Goal: Communication & Community: Answer question/provide support

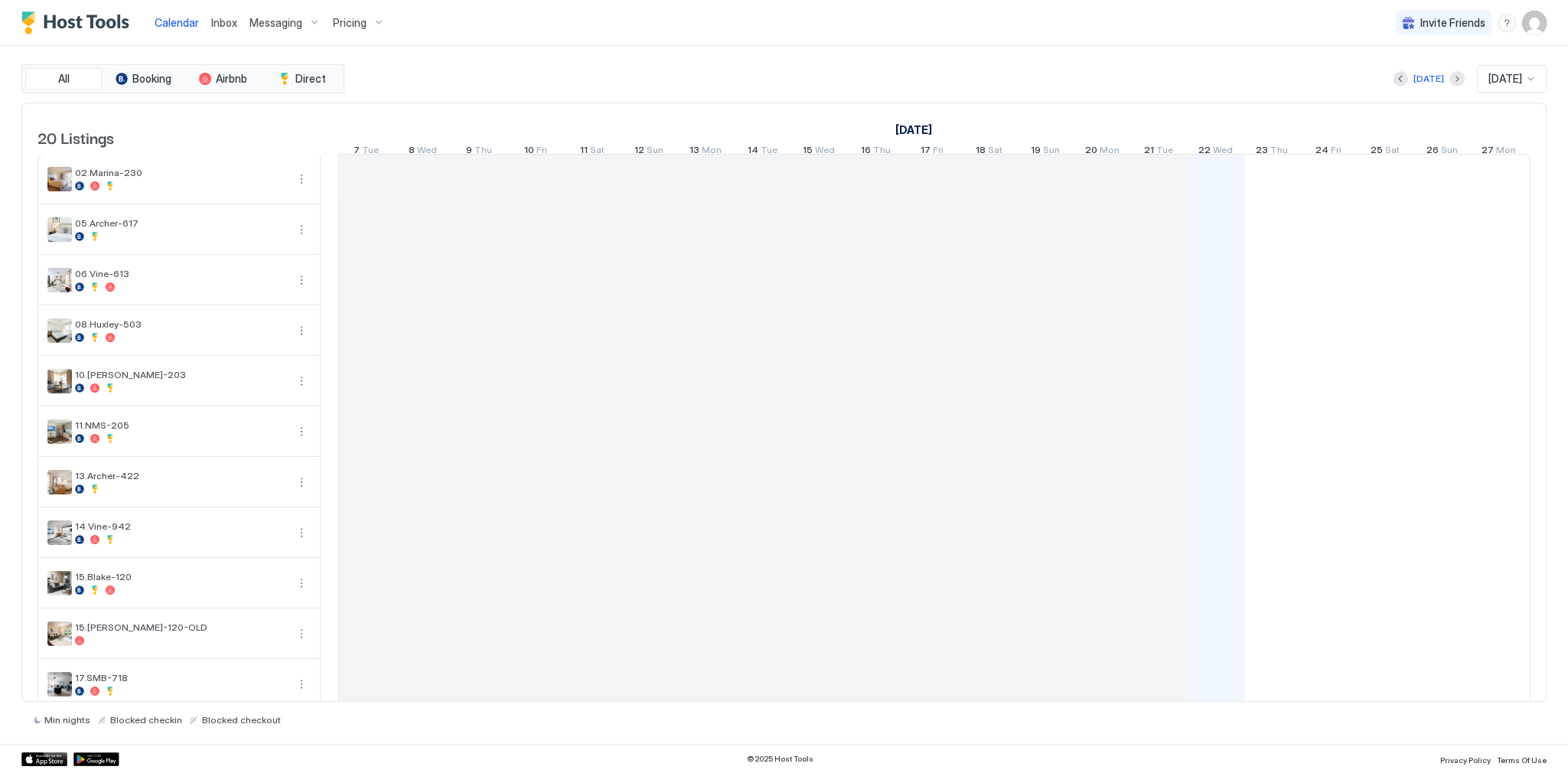
scroll to position [0, 850]
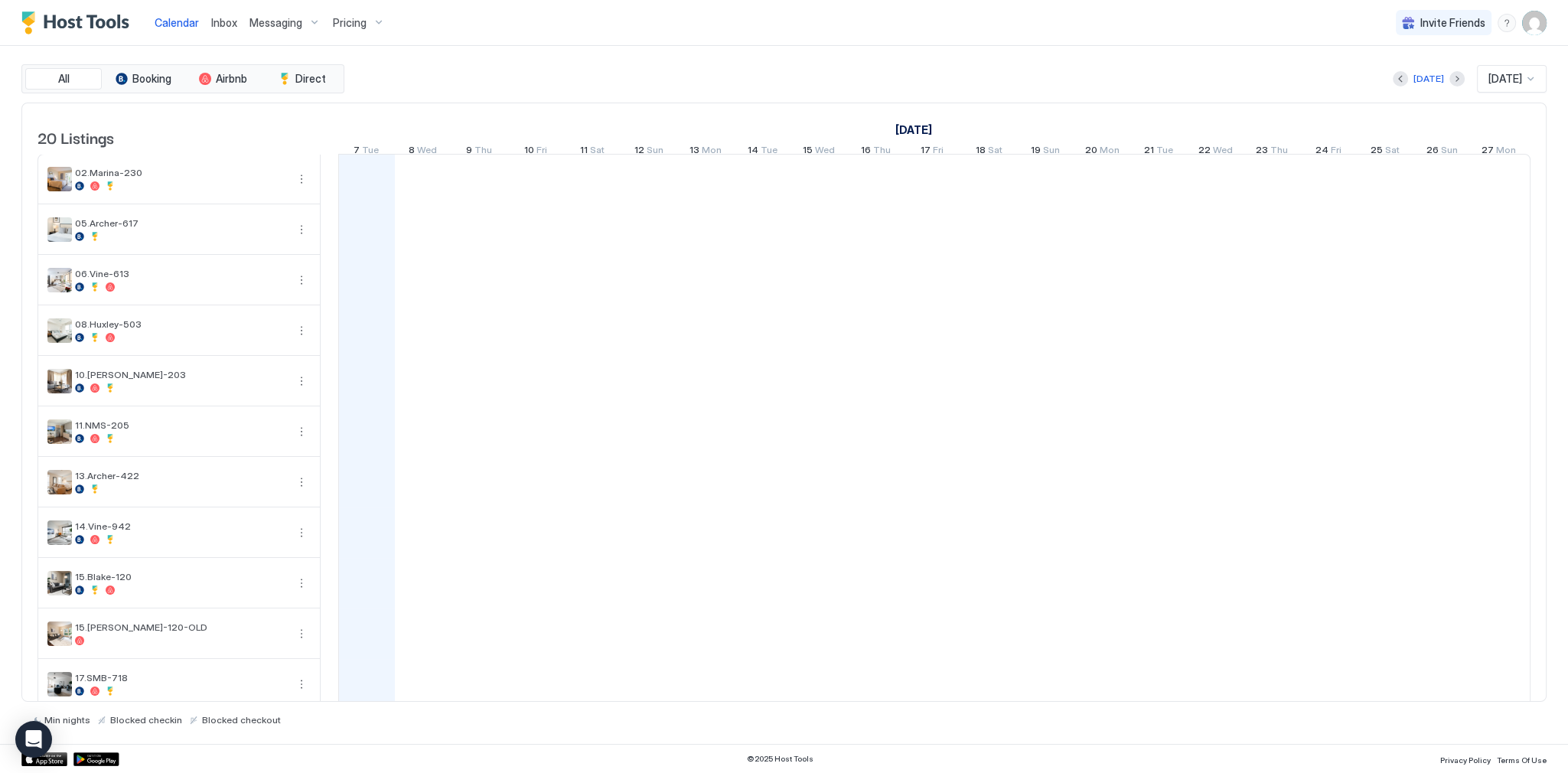
click at [927, 61] on div "All Booking Airbnb Direct [DATE] [DATE] 20 Listings [DATE] [DATE] [DATE] 22 Mon…" at bounding box center [783, 395] width 1525 height 698
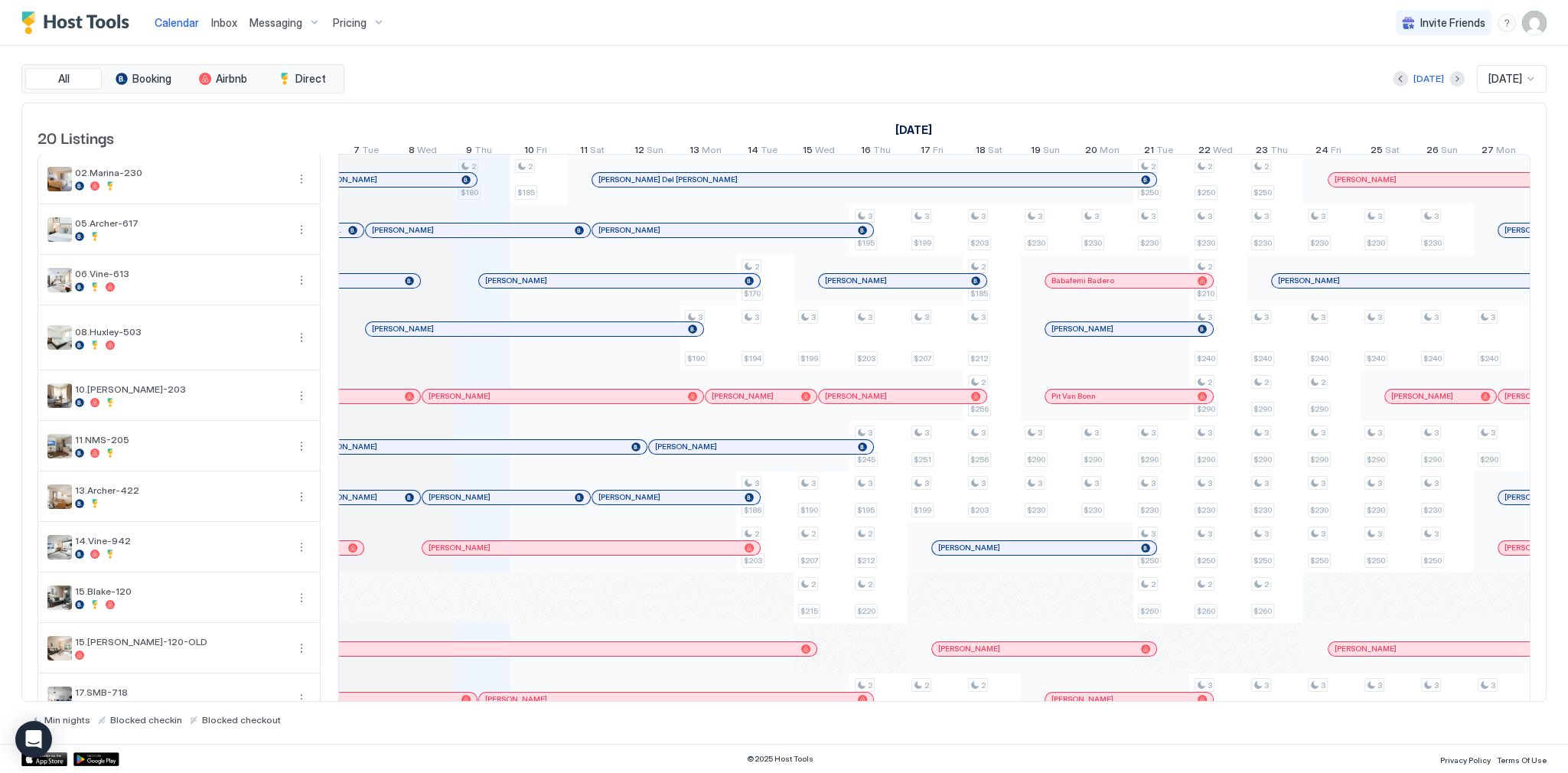
scroll to position [0, 605]
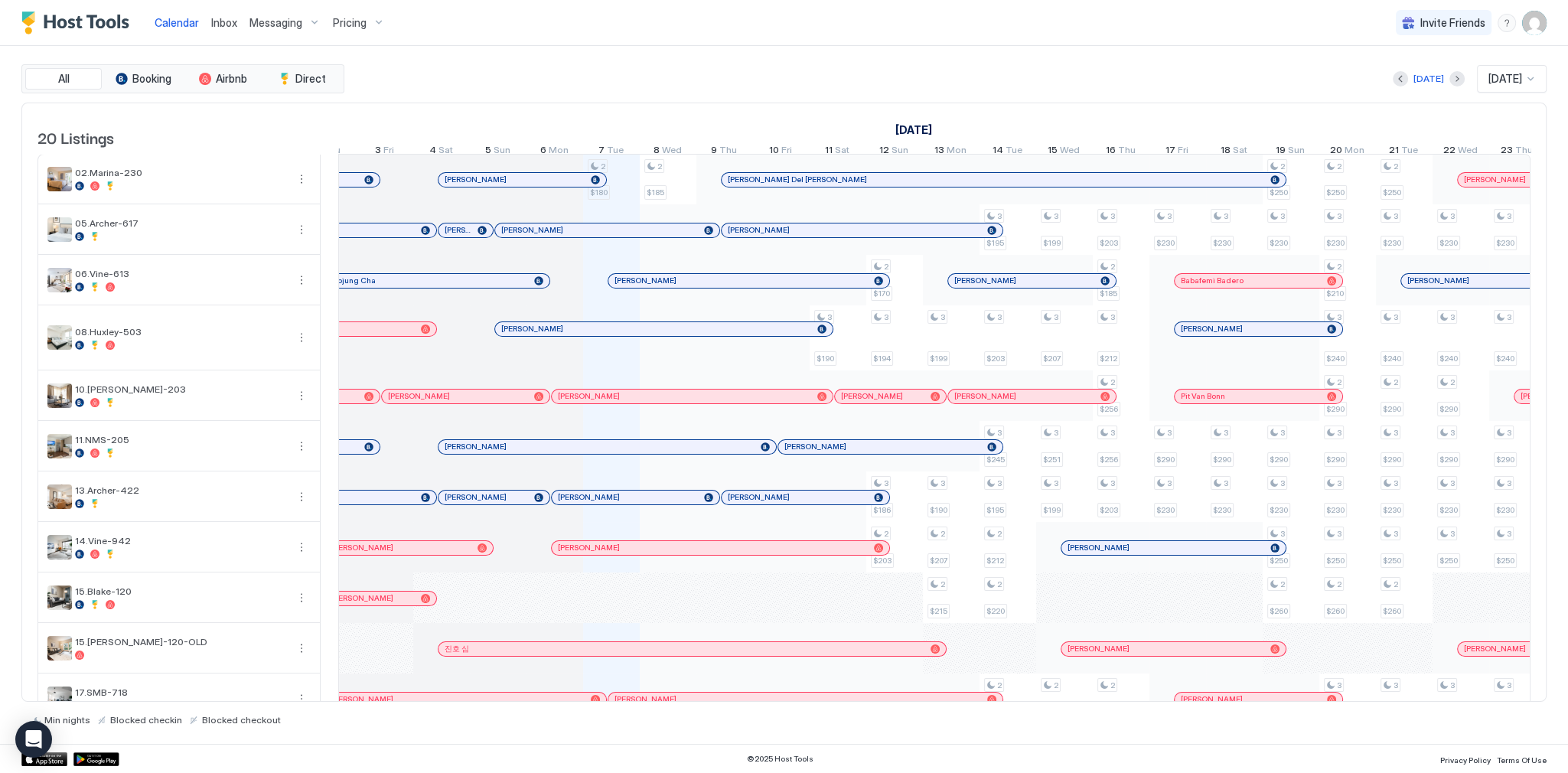
click at [889, 99] on div "All Booking Airbnb Direct [DATE] [DATE] 20 Listings [DATE] [DATE] [DATE] 22 Mon…" at bounding box center [783, 394] width 1525 height 661
click at [988, 79] on div "[DATE] [DATE]" at bounding box center [947, 79] width 1199 height 27
click at [715, 67] on div "[DATE] [DATE]" at bounding box center [947, 79] width 1199 height 27
click at [716, 23] on div "Calendar Inbox Messaging Pricing Invite Friends SG" at bounding box center [784, 23] width 1568 height 46
click at [987, 89] on div "[DATE] [DATE]" at bounding box center [947, 79] width 1199 height 27
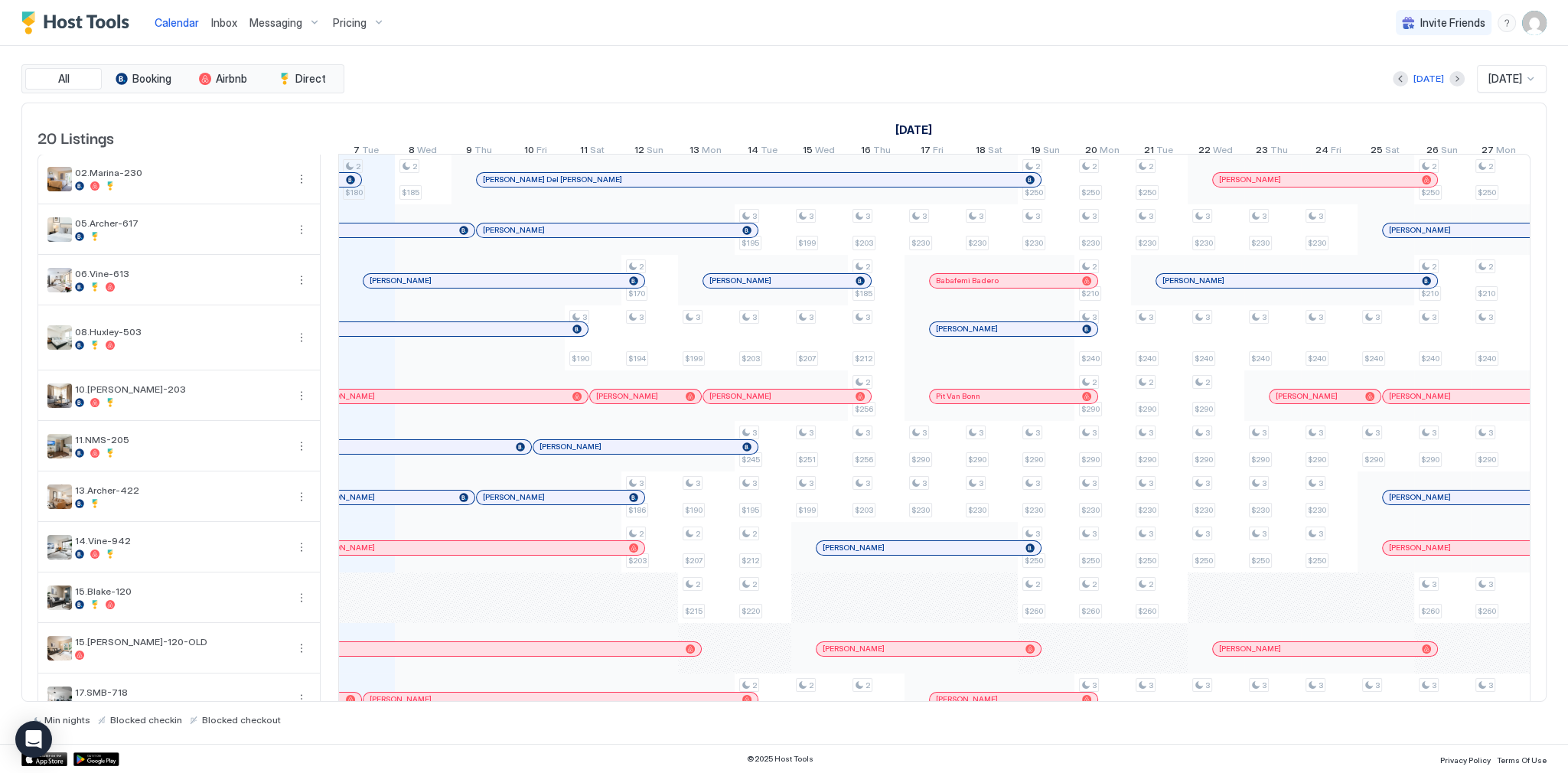
scroll to position [492, 0]
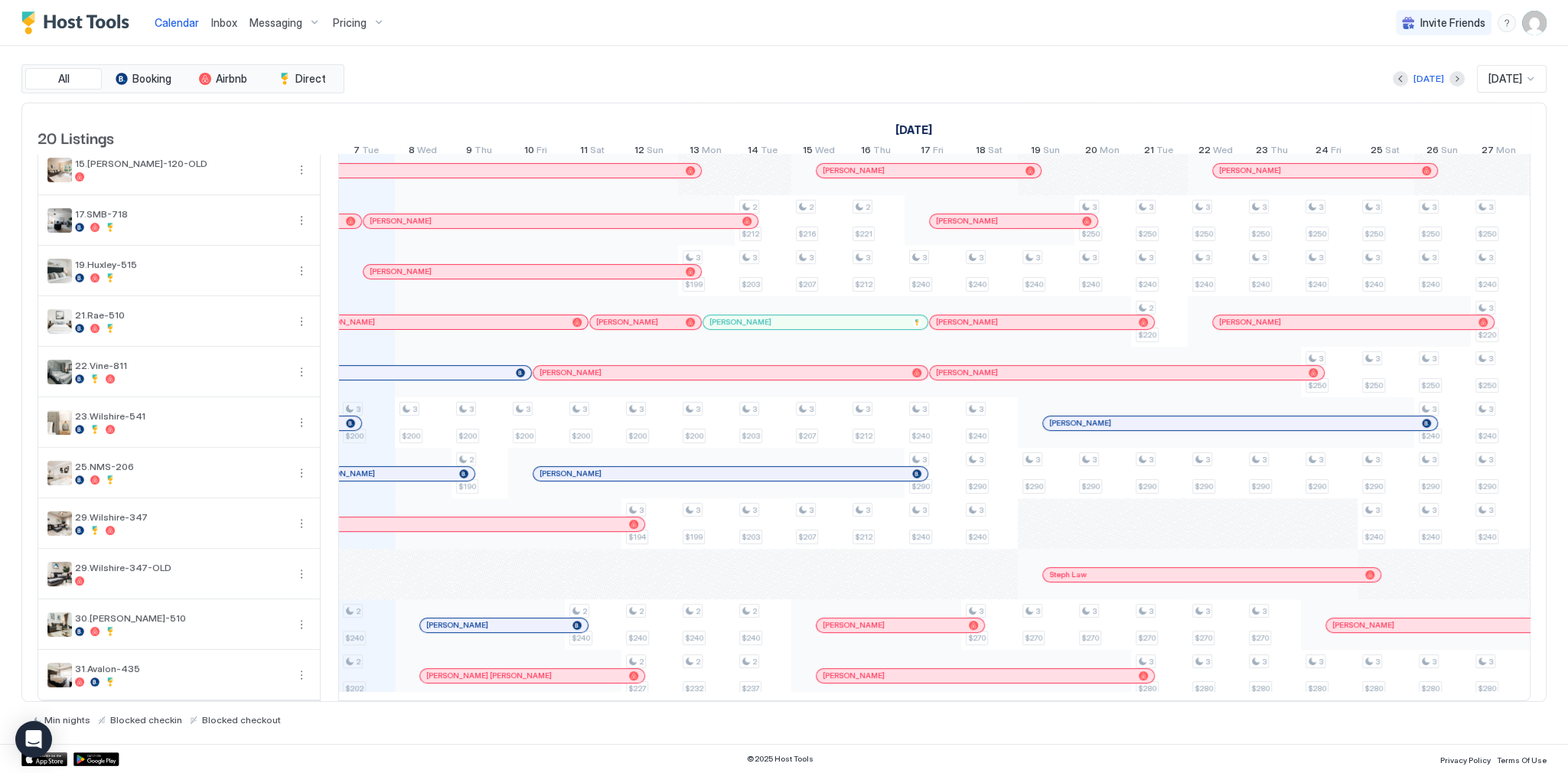
click at [228, 26] on span "Inbox" at bounding box center [224, 23] width 26 height 13
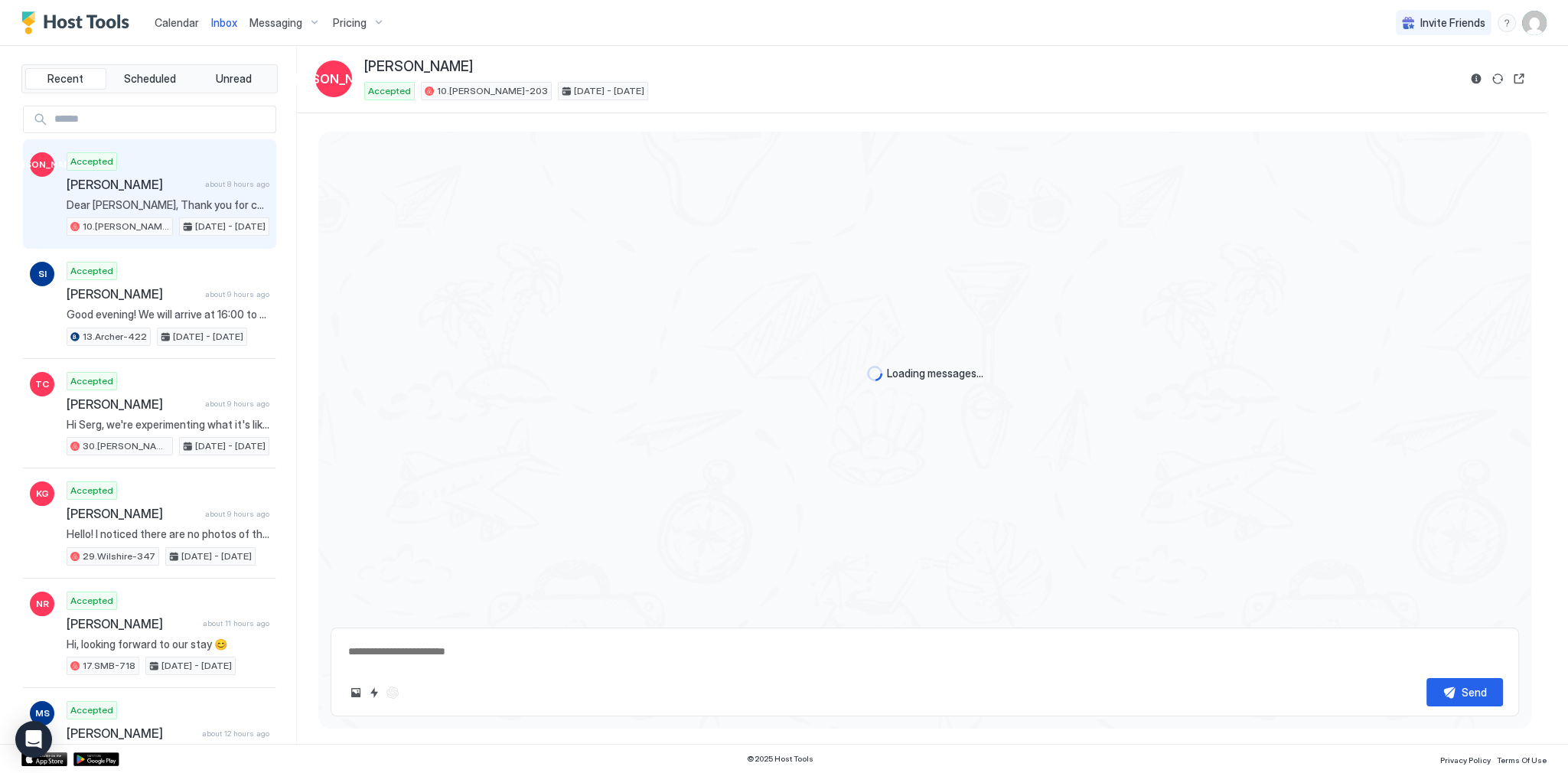
scroll to position [227, 0]
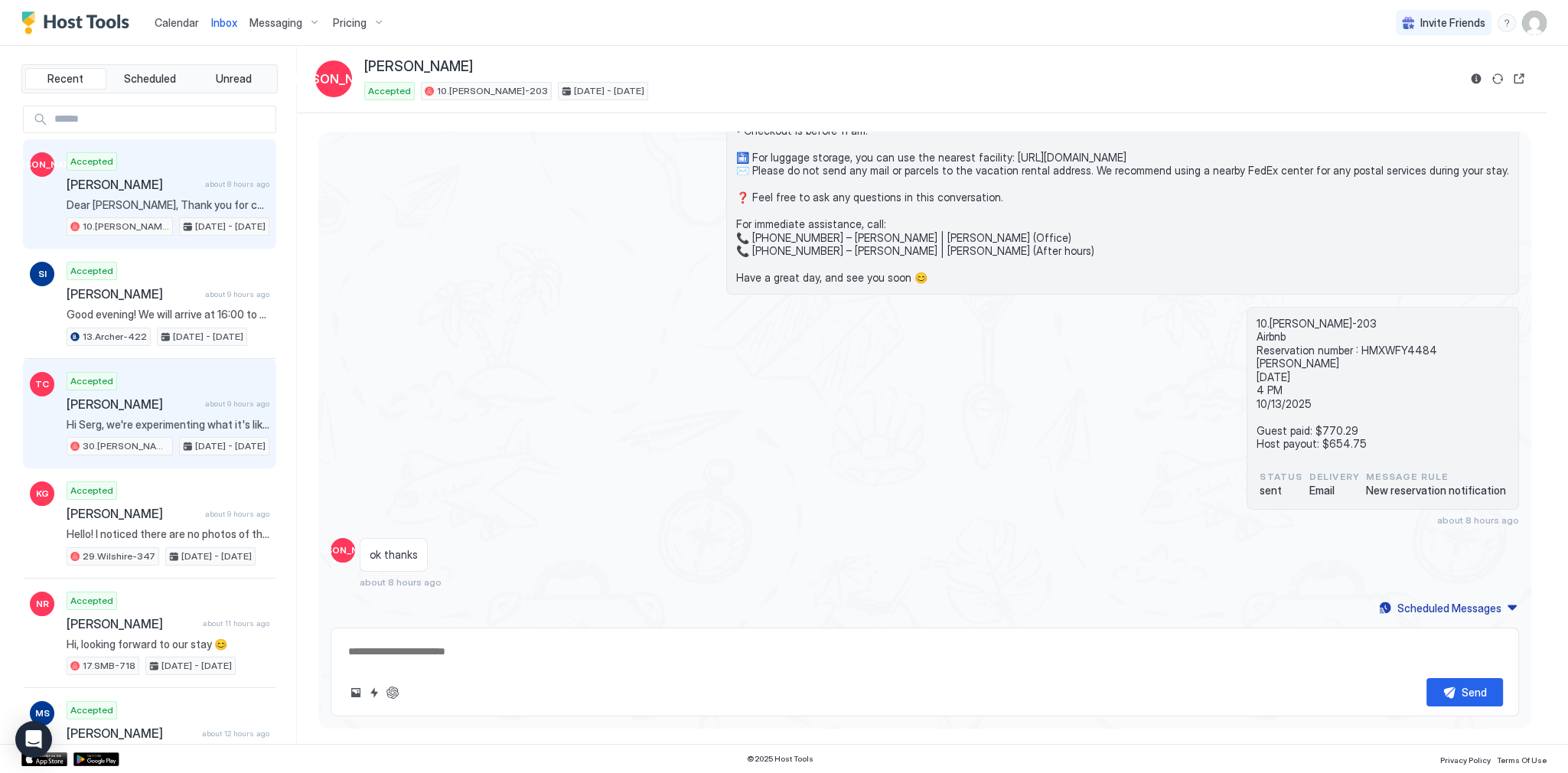
click at [211, 397] on div "Tommy Cheng about 9 hours ago" at bounding box center [168, 404] width 203 height 16
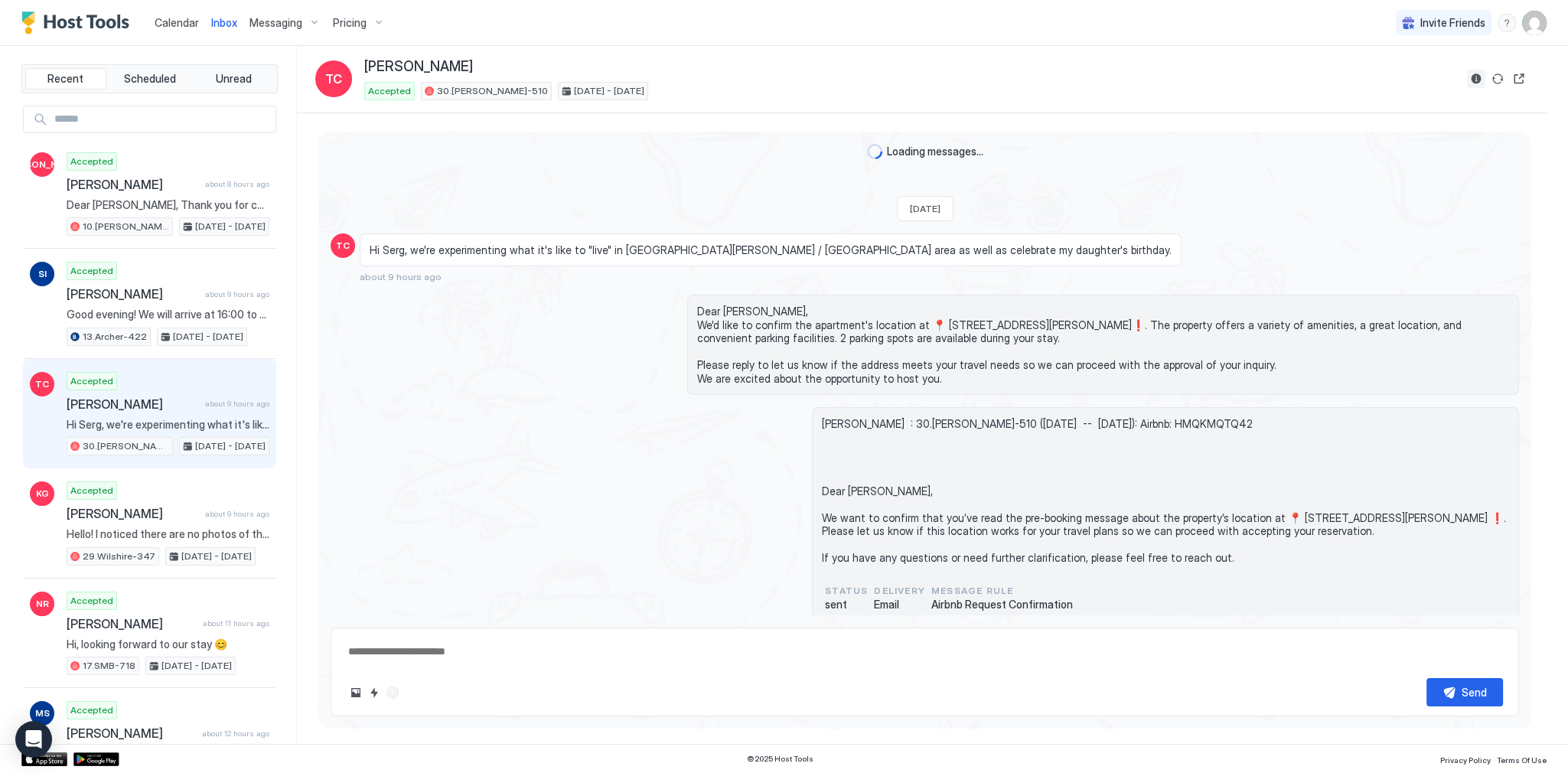
scroll to position [529, 0]
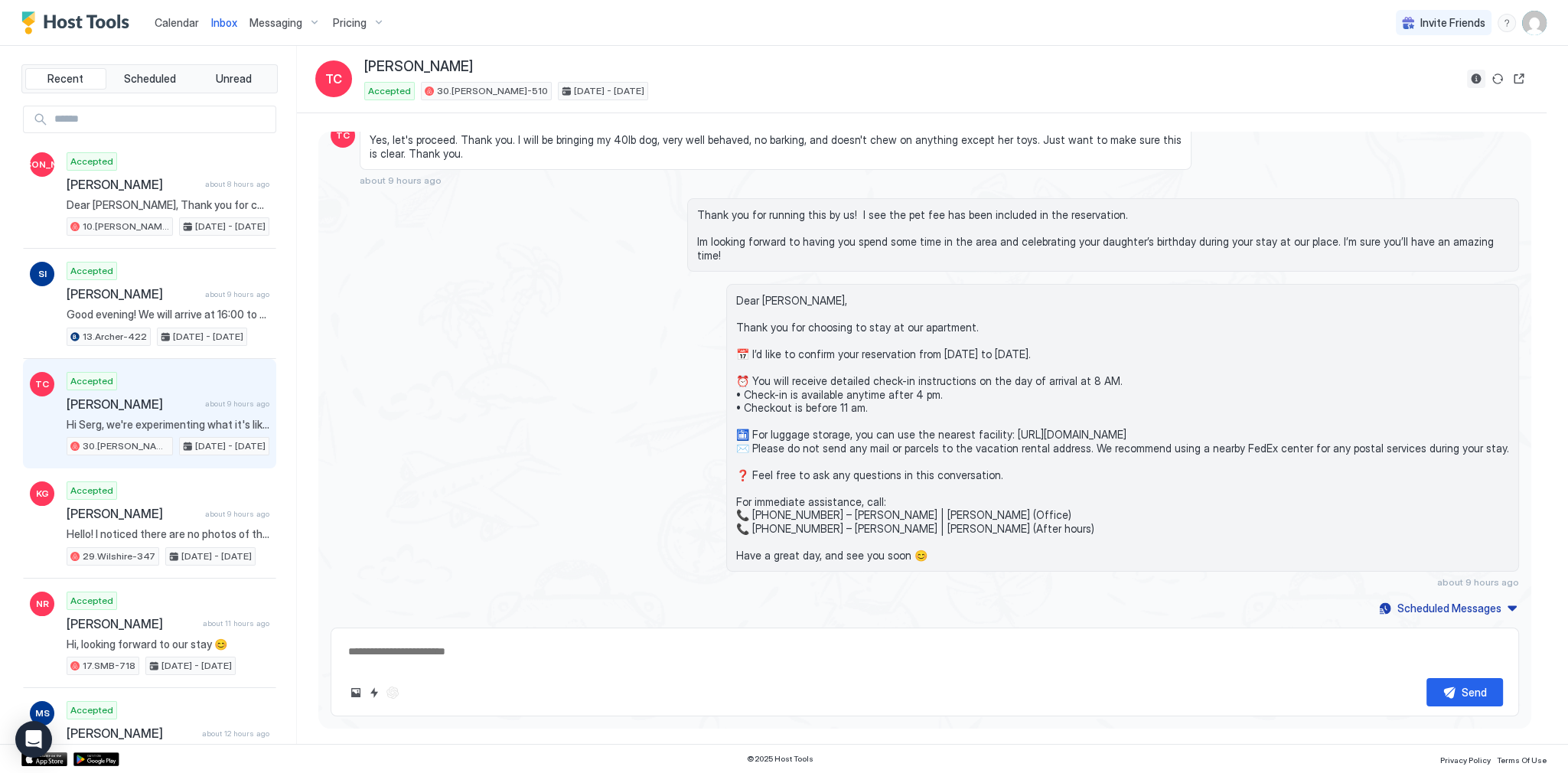
click at [1474, 79] on button "Reservation information" at bounding box center [1476, 79] width 18 height 18
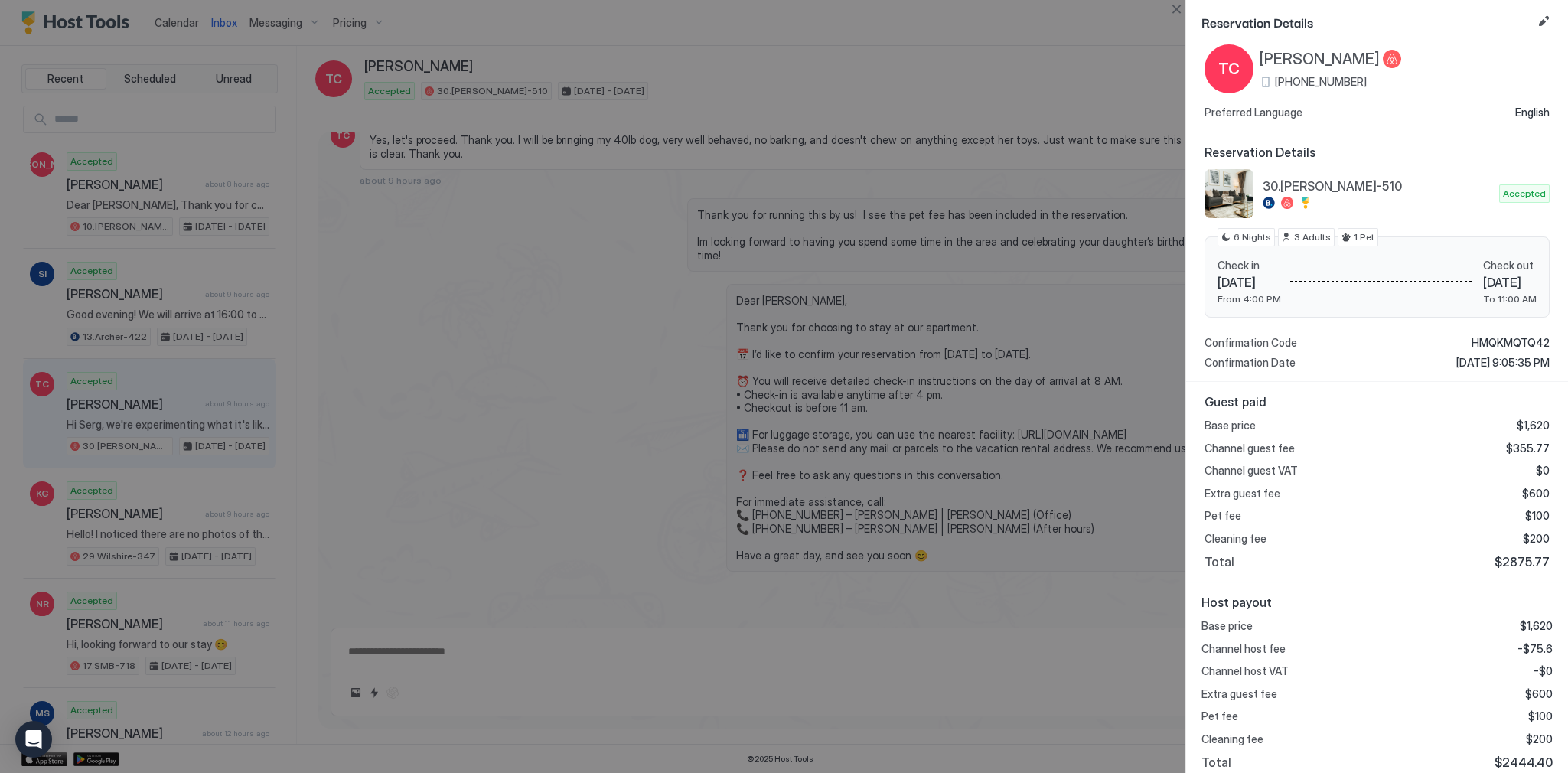
scroll to position [45, 0]
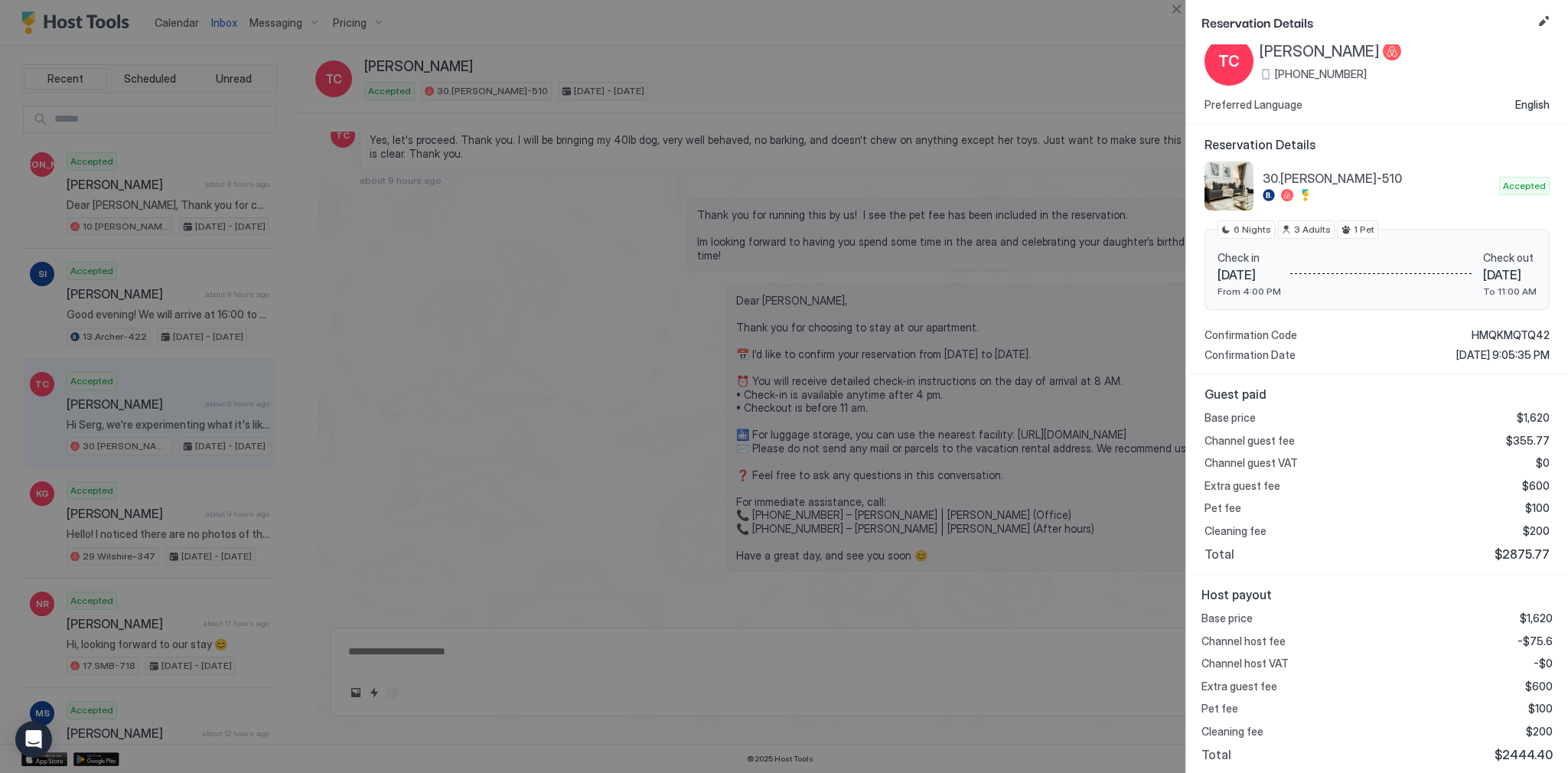
click at [1528, 641] on span "-$75.6" at bounding box center [1534, 641] width 36 height 14
copy span "75.6"
type textarea "*"
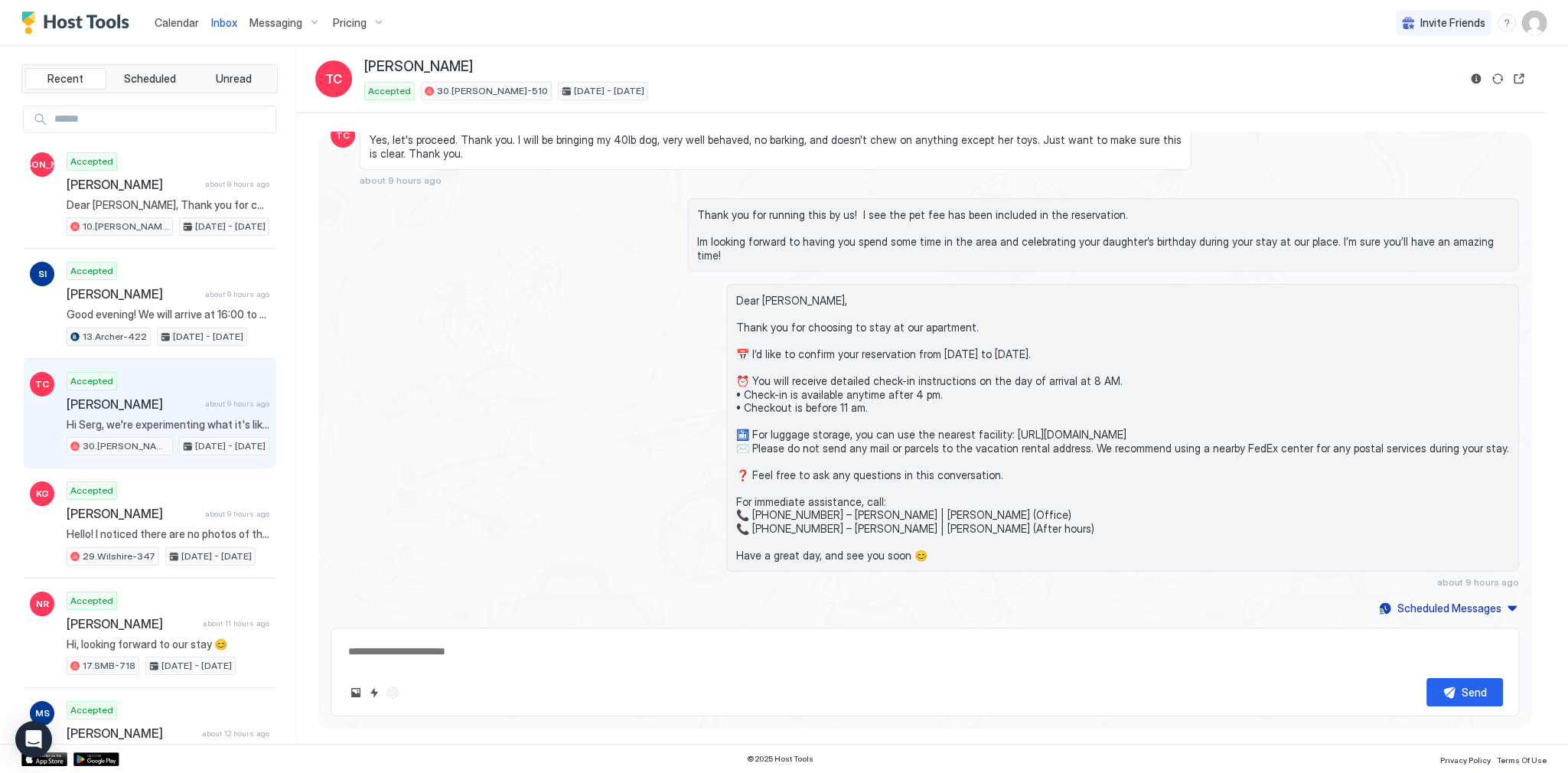
click at [194, 21] on span "Calendar" at bounding box center [176, 23] width 45 height 13
click at [193, 21] on span "Calendar" at bounding box center [176, 23] width 45 height 13
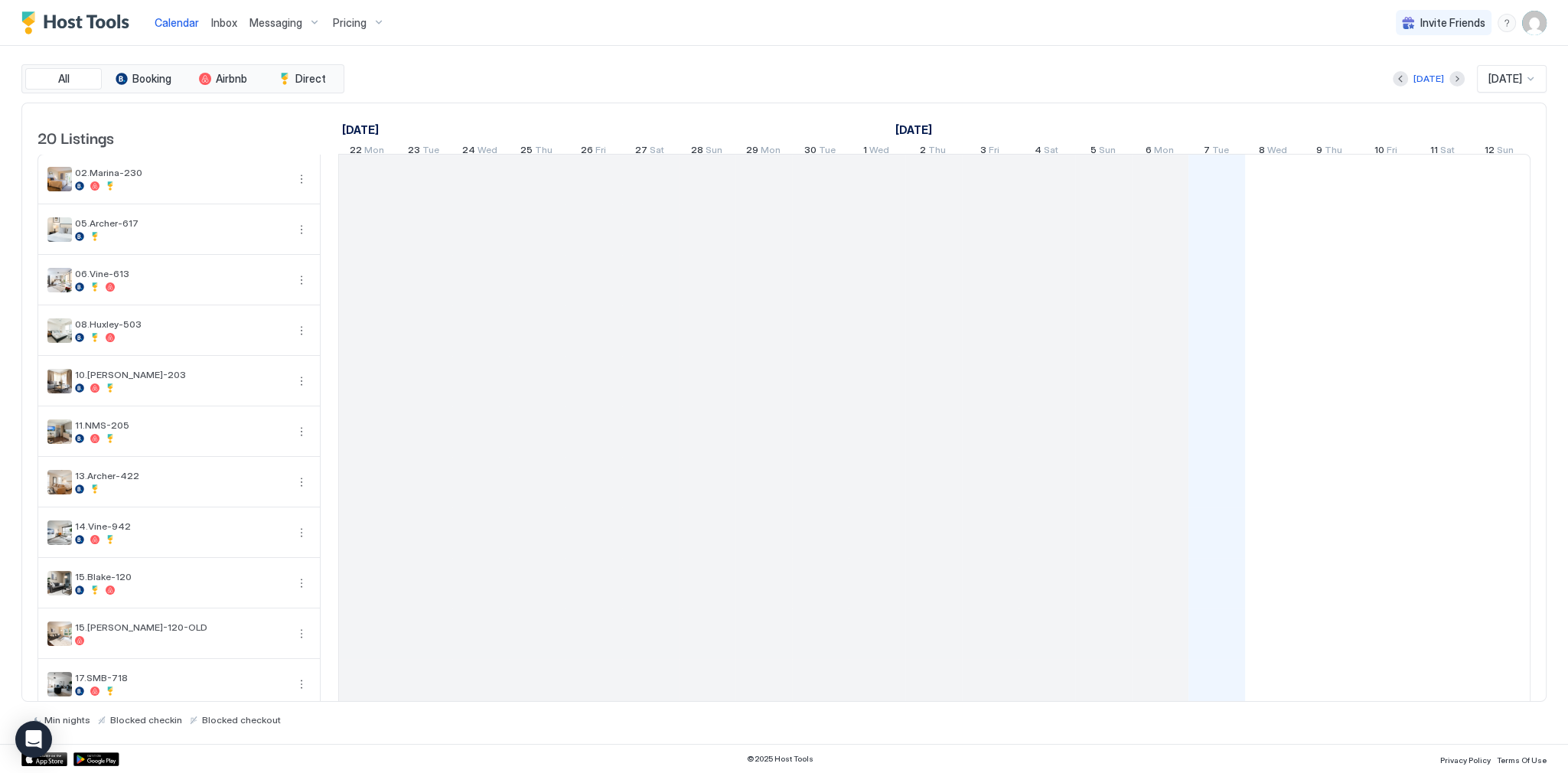
click at [193, 21] on span "Calendar" at bounding box center [176, 23] width 45 height 13
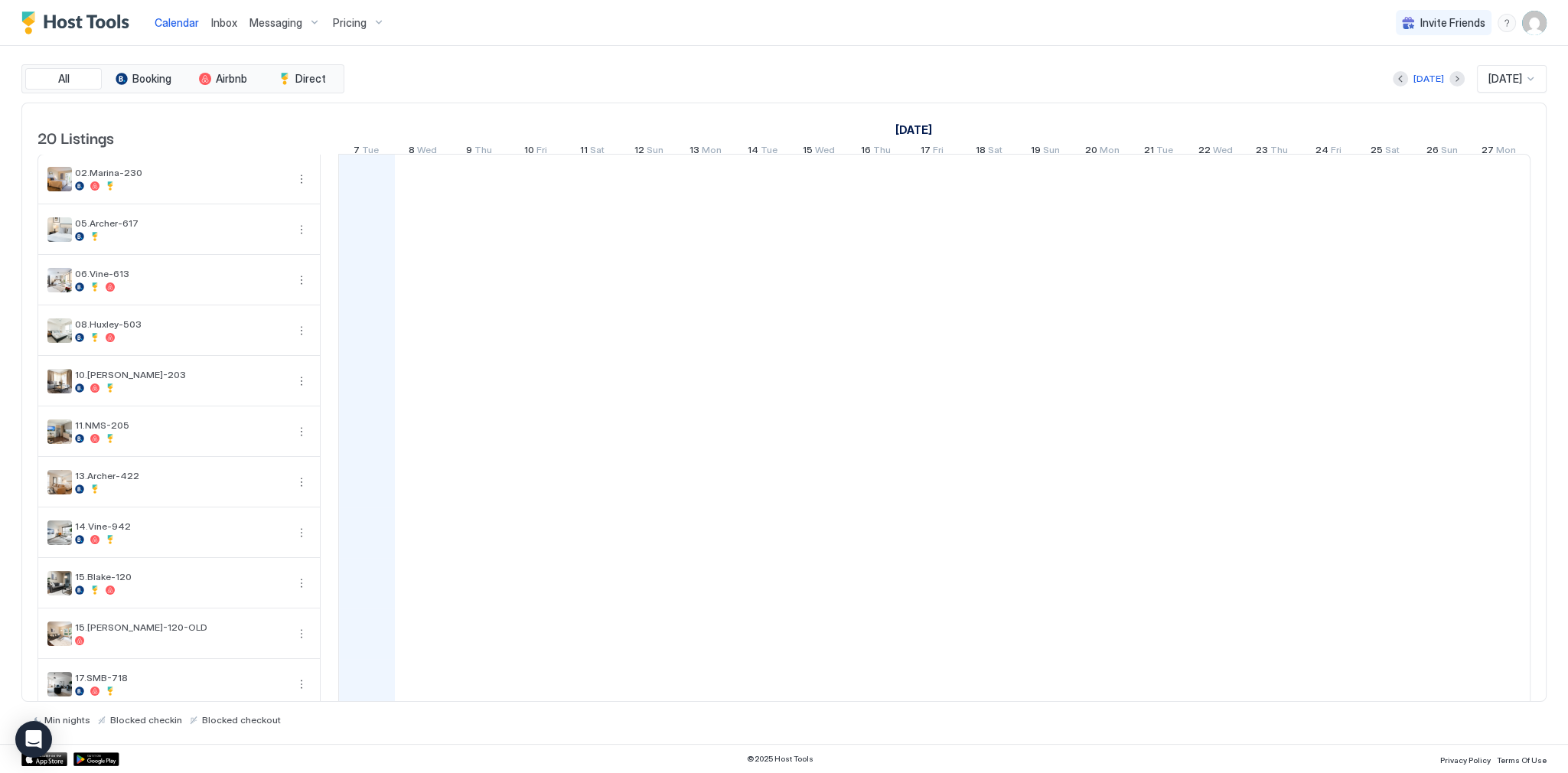
click at [674, 85] on div "[DATE] [DATE]" at bounding box center [947, 79] width 1199 height 27
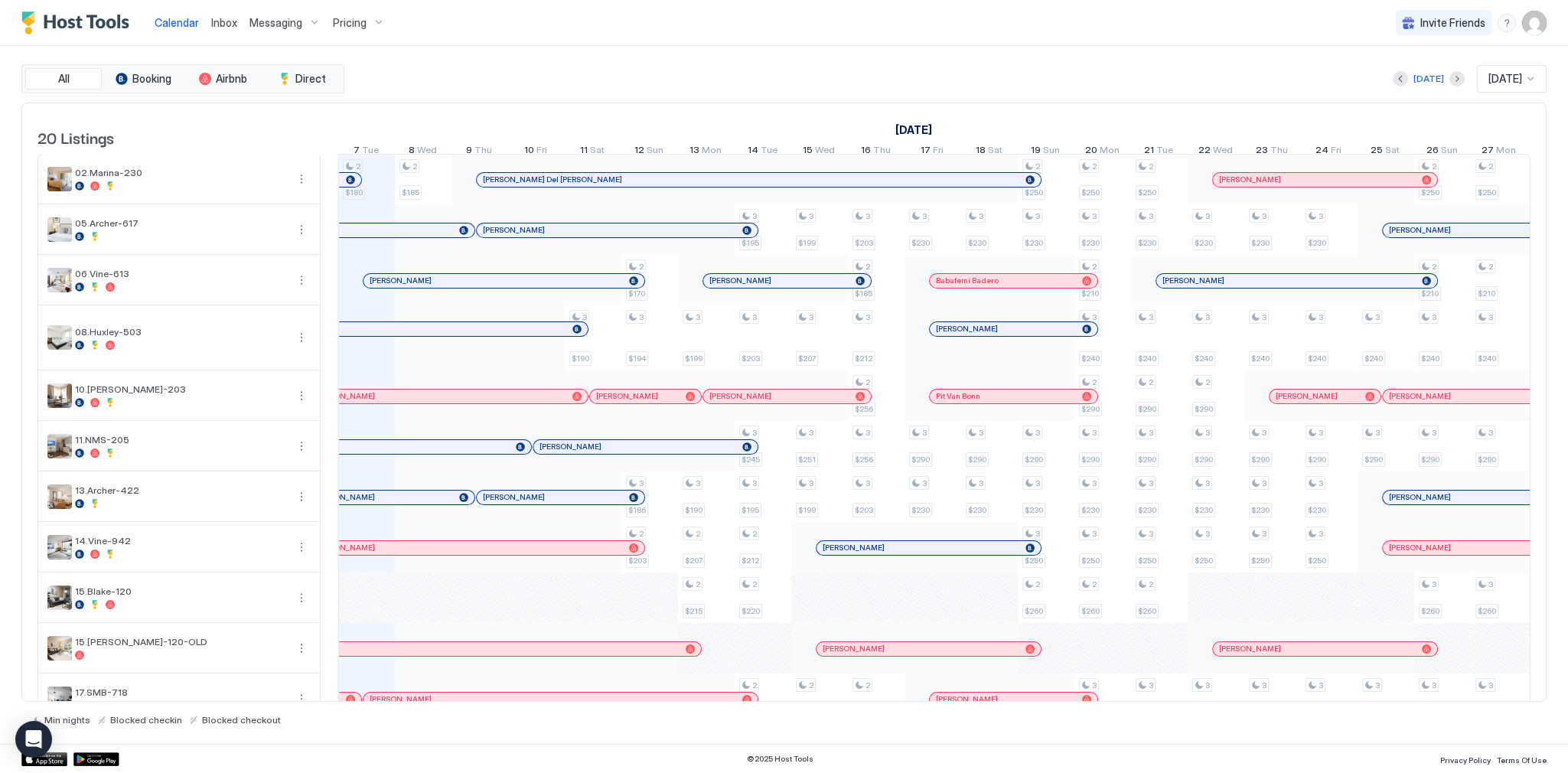
scroll to position [0, 850]
click at [222, 21] on span "Inbox" at bounding box center [224, 23] width 26 height 13
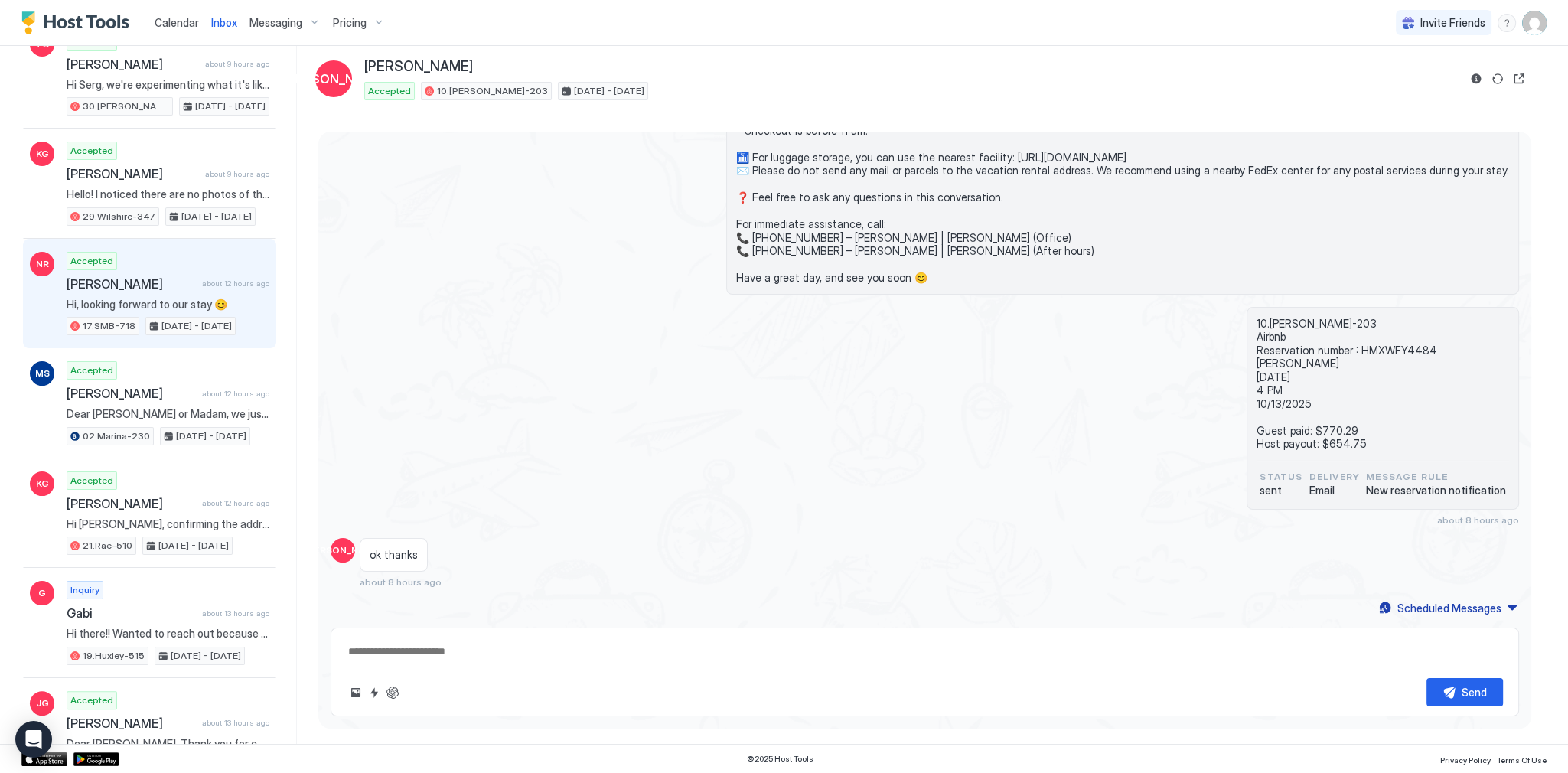
scroll to position [612, 0]
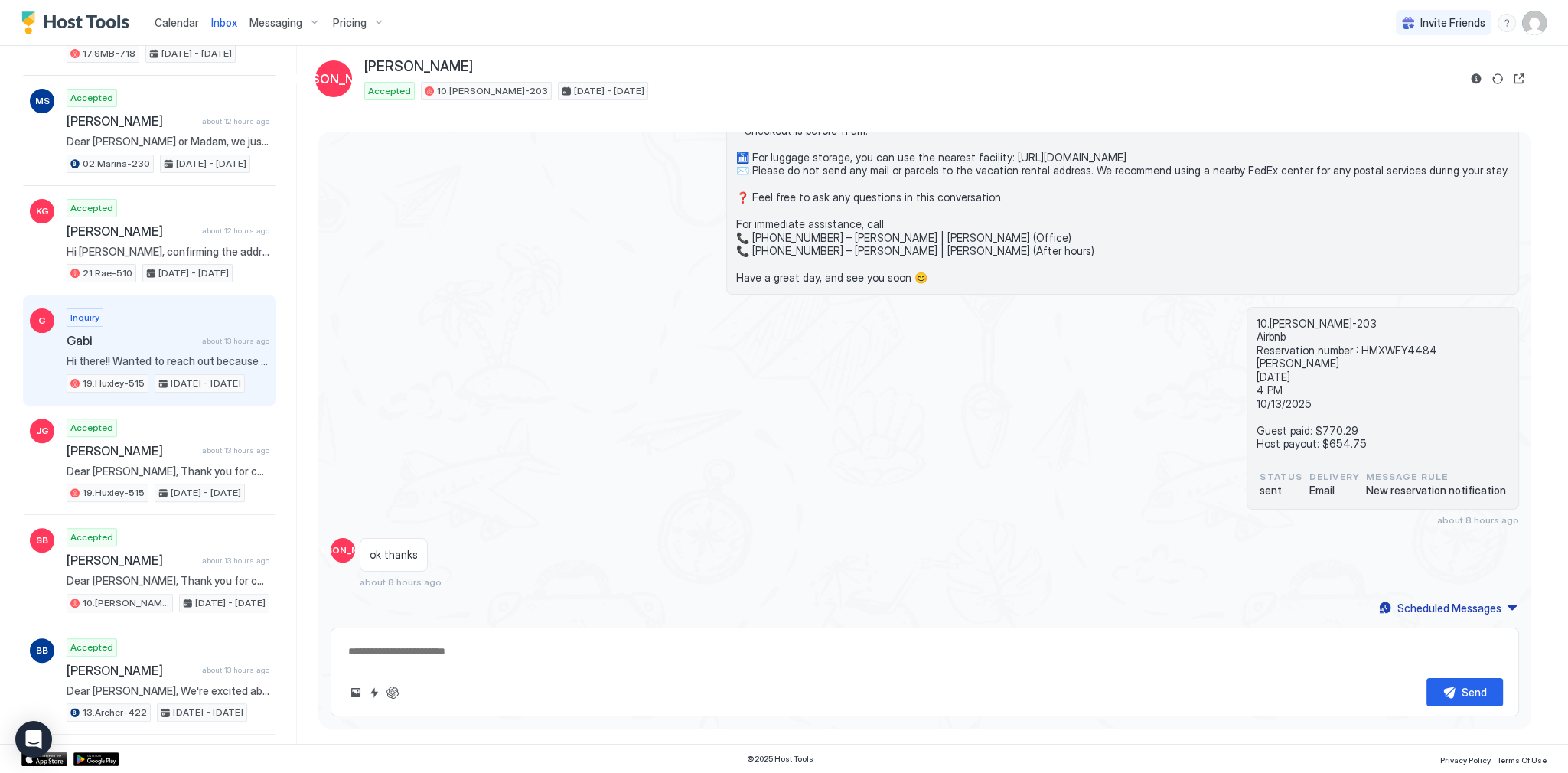
click at [250, 312] on div "Inquiry Gabi about 13 hours ago Hi there!! Wanted to reach out because I love y…" at bounding box center [168, 350] width 203 height 84
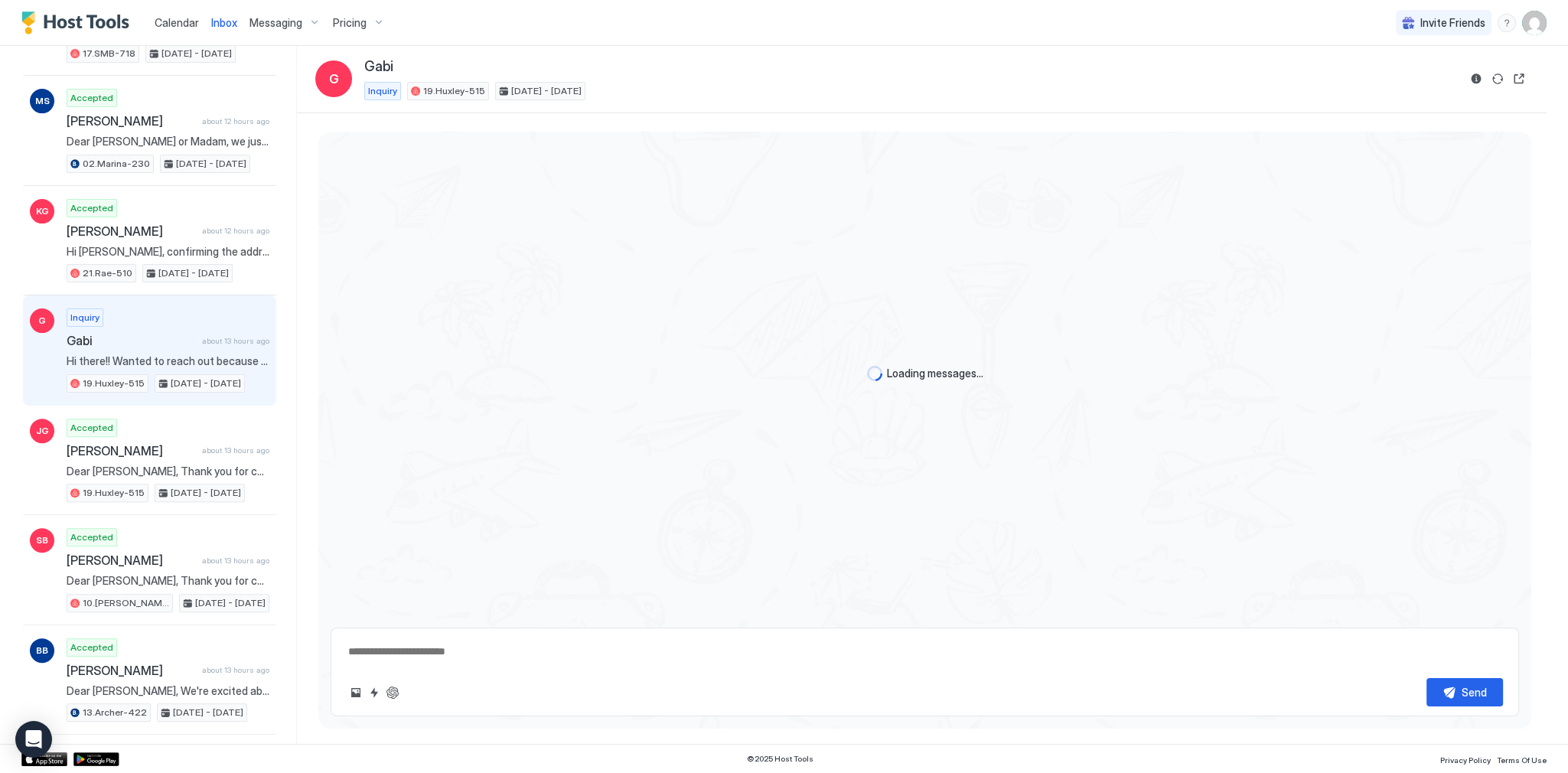
scroll to position [102, 0]
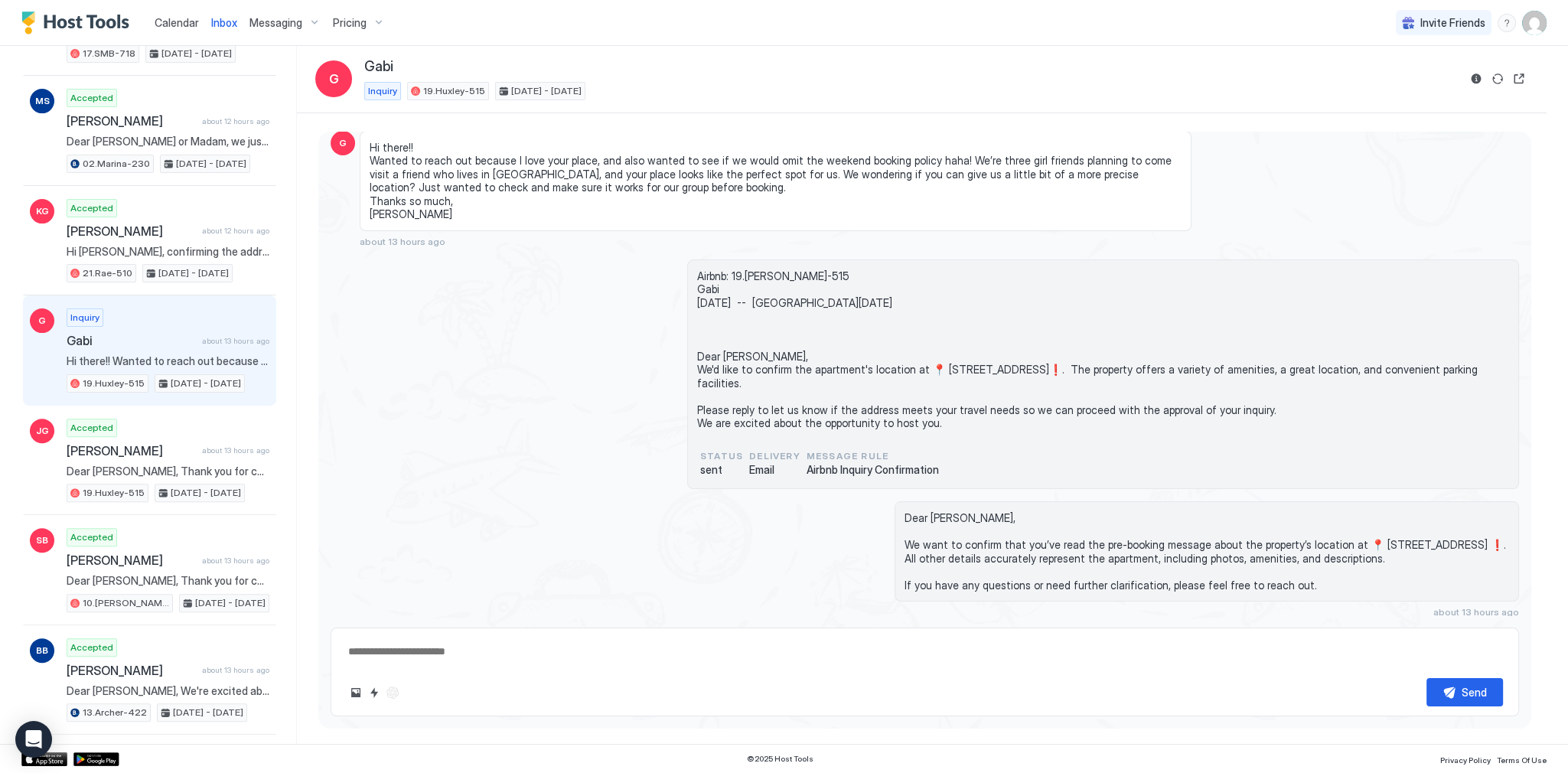
click at [671, 166] on span "Hi there!! Wanted to reach out because I love your place, and also wanted to se…" at bounding box center [775, 181] width 811 height 80
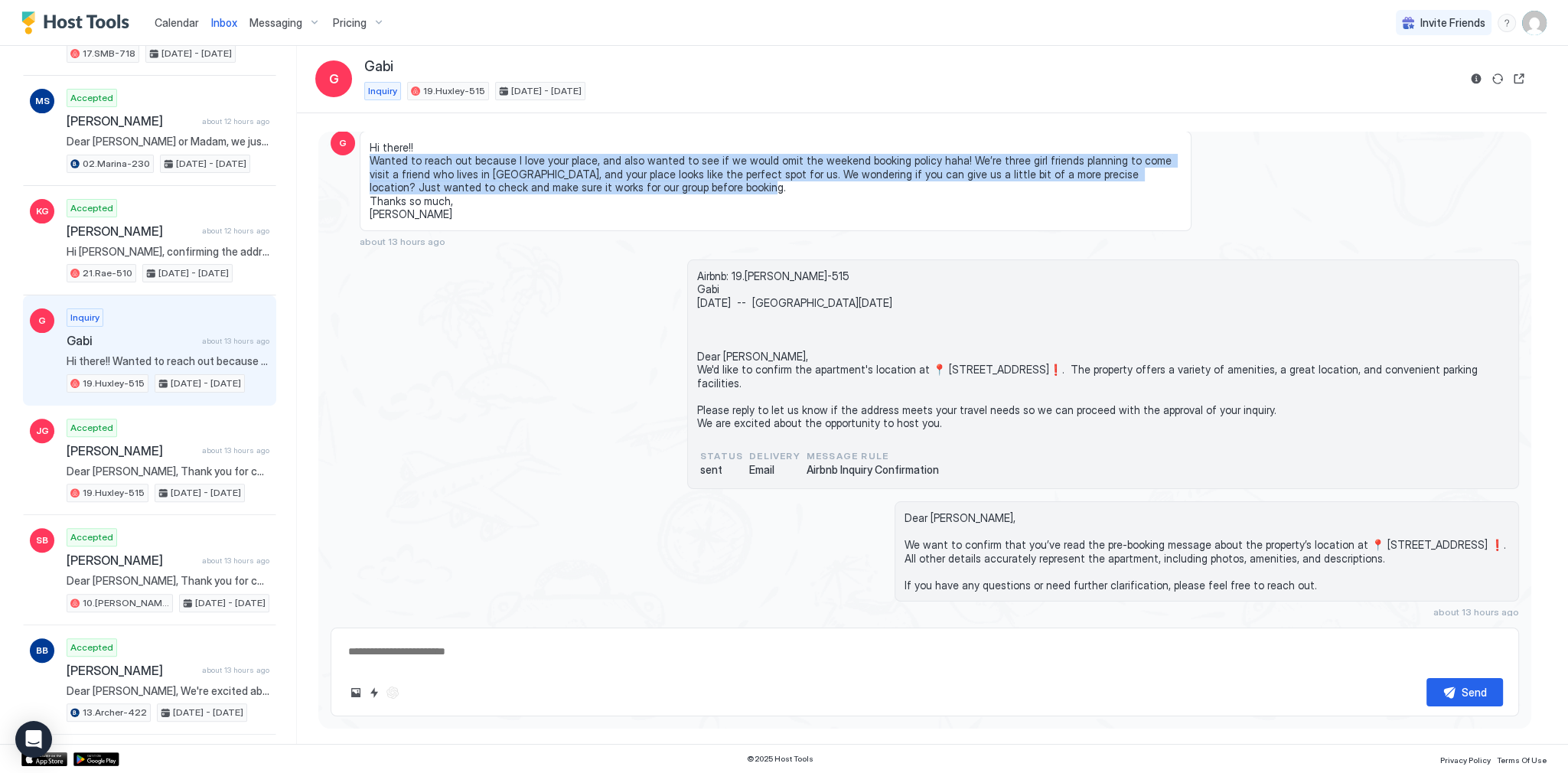
click at [671, 166] on span "Hi there!! Wanted to reach out because I love your place, and also wanted to se…" at bounding box center [775, 181] width 811 height 80
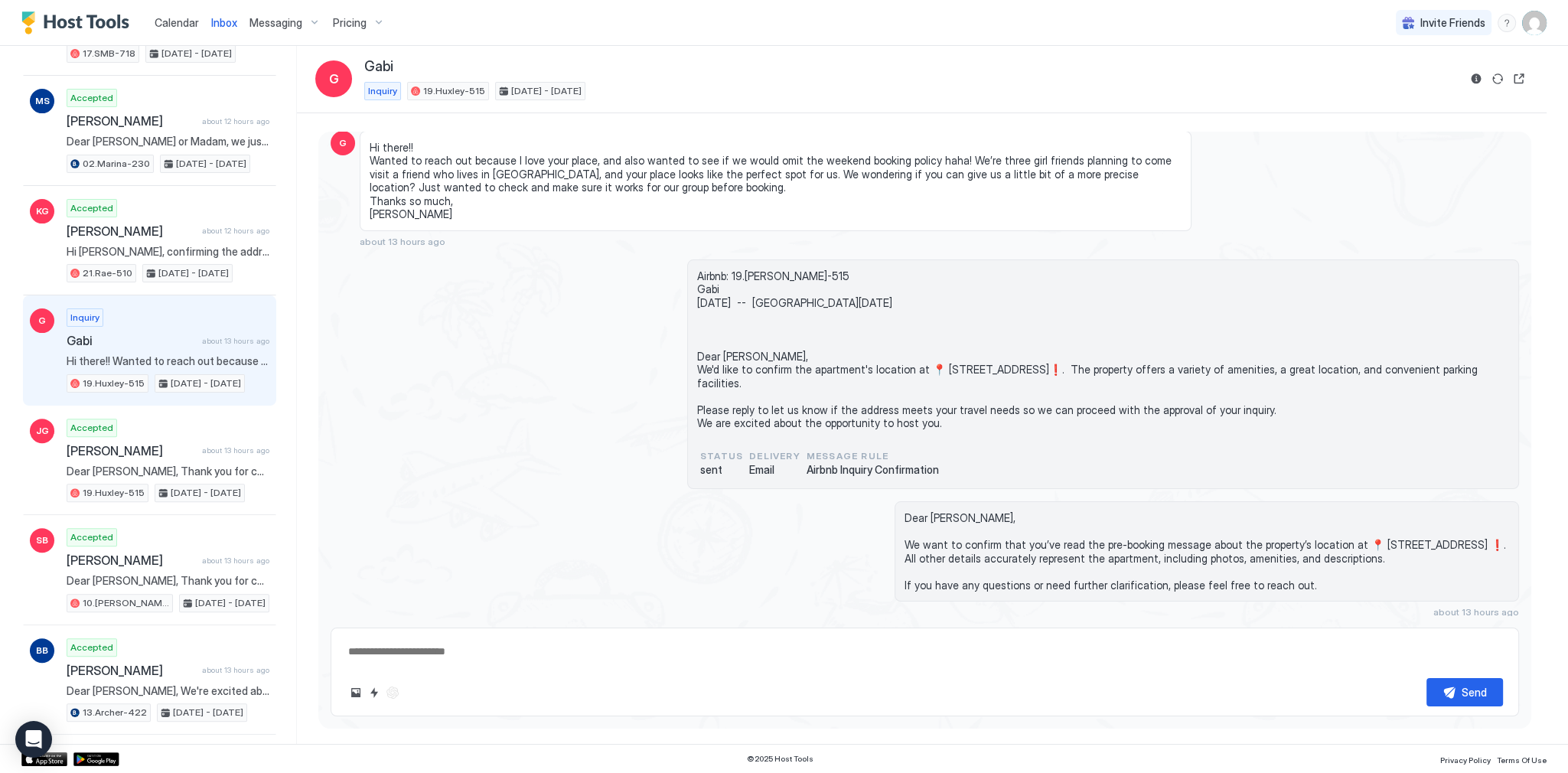
click at [387, 144] on span "Hi there!! Wanted to reach out because I love your place, and also wanted to se…" at bounding box center [775, 181] width 811 height 80
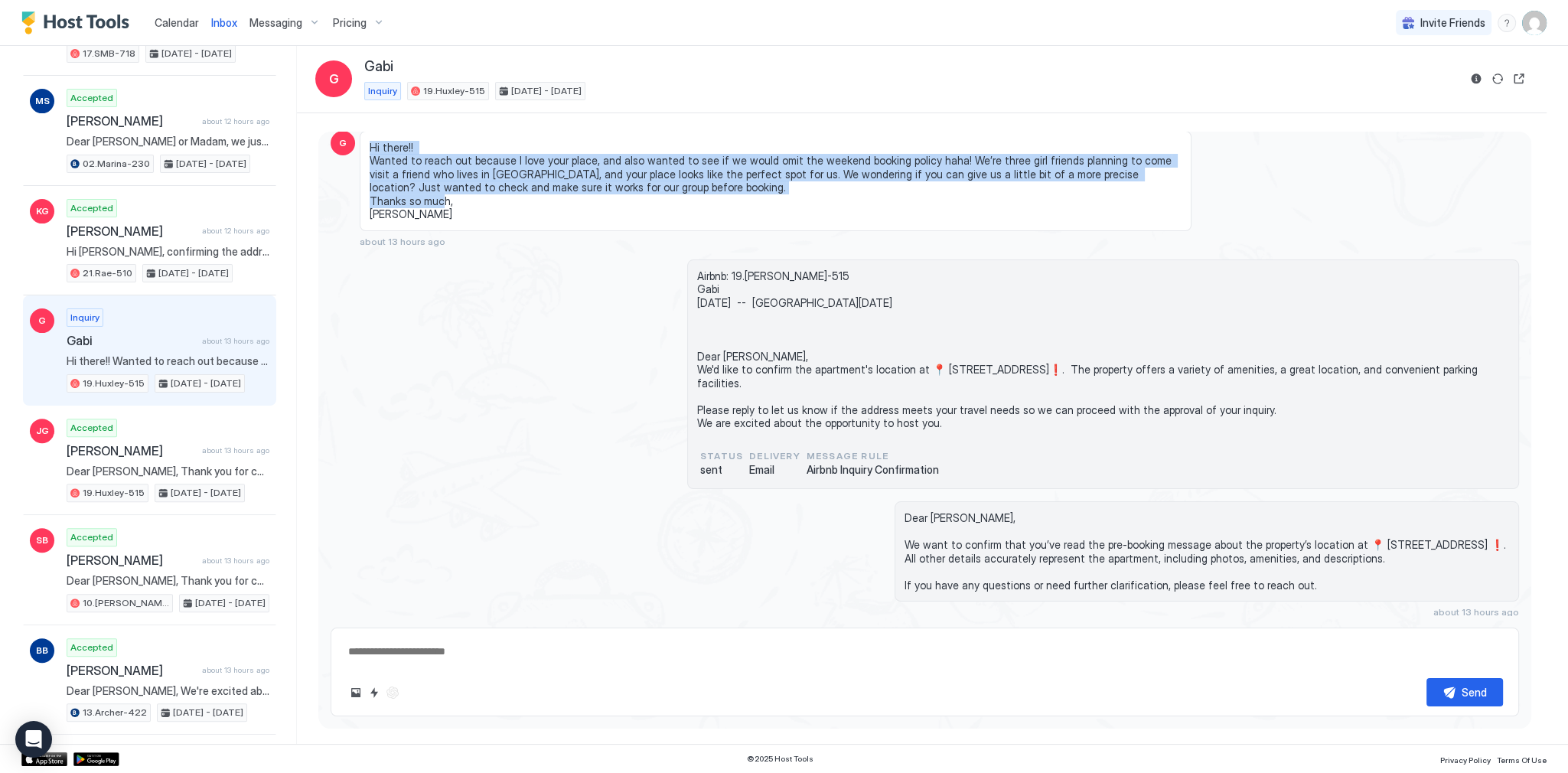
drag, startPoint x: 387, startPoint y: 144, endPoint x: 402, endPoint y: 205, distance: 62.8
click at [402, 205] on span "Hi there!! Wanted to reach out because I love your place, and also wanted to se…" at bounding box center [775, 181] width 811 height 80
copy span "Hi there!! Wanted to reach out because I love your place, and also wanted to se…"
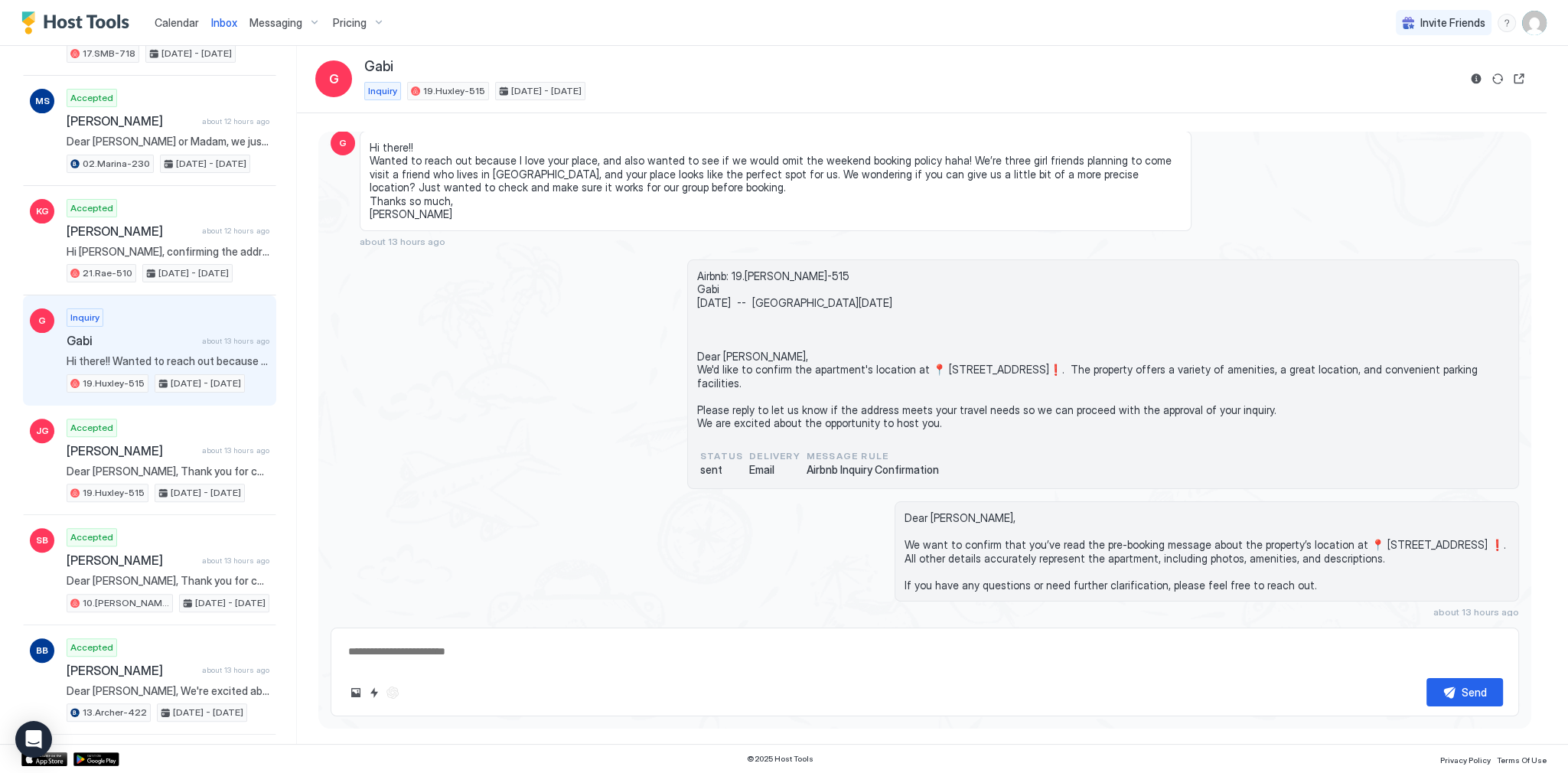
click at [662, 559] on div "Dear Gabi, We want to confirm that you’ve read the pre-booking message about th…" at bounding box center [925, 558] width 1188 height 116
click at [573, 653] on textarea at bounding box center [924, 651] width 1156 height 28
paste textarea "**********"
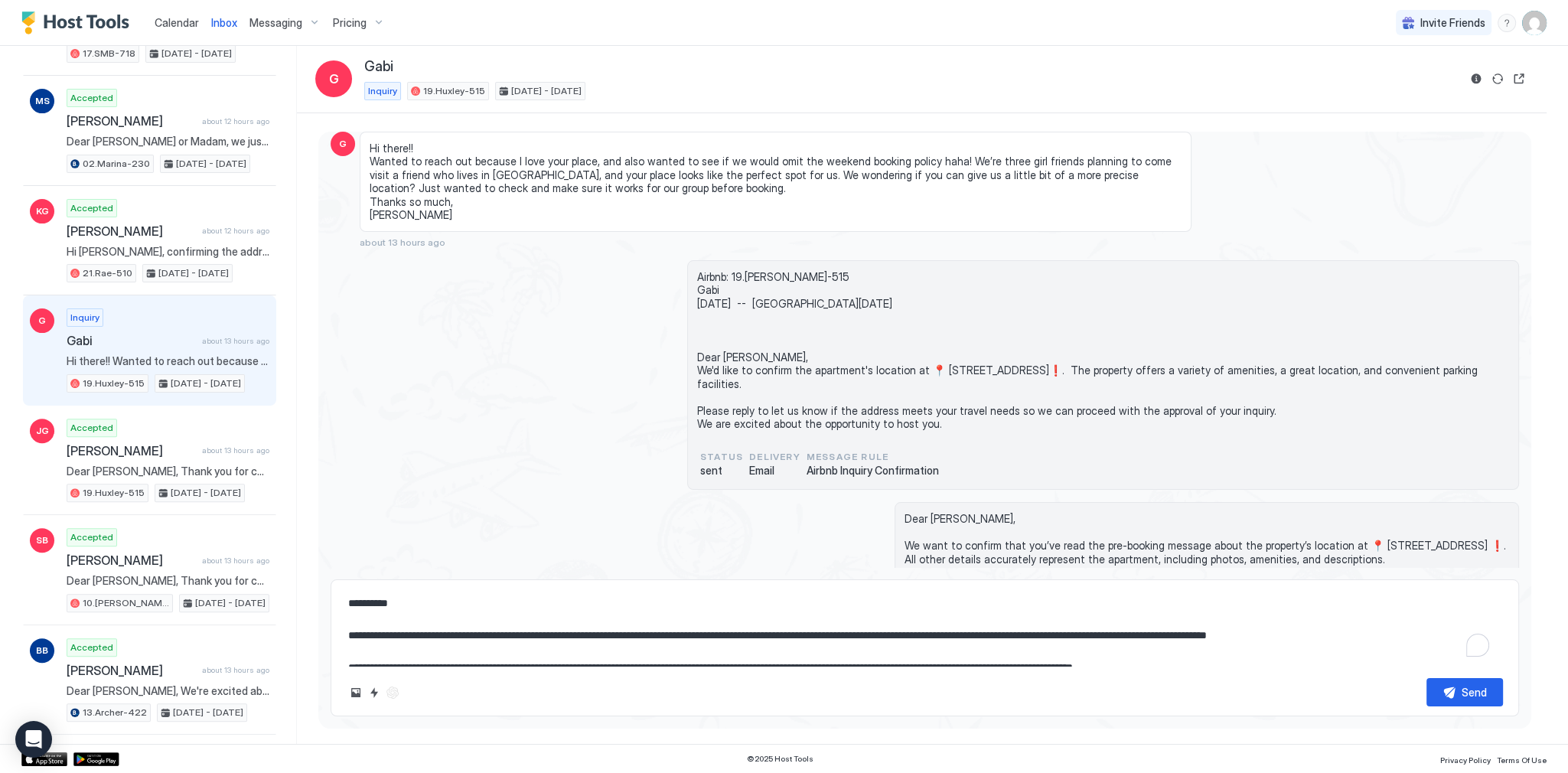
type textarea "*"
type textarea "**********"
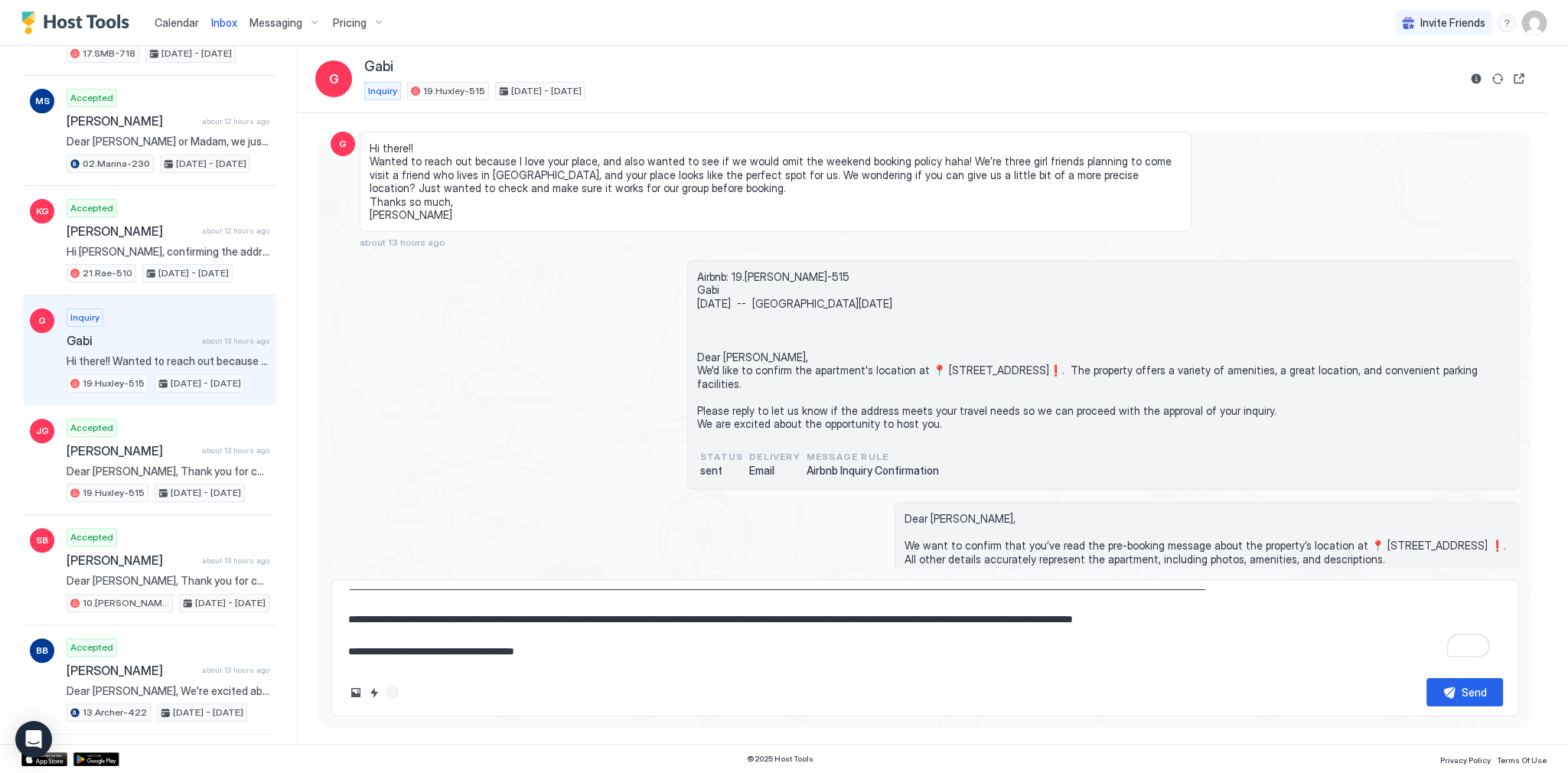
scroll to position [0, 0]
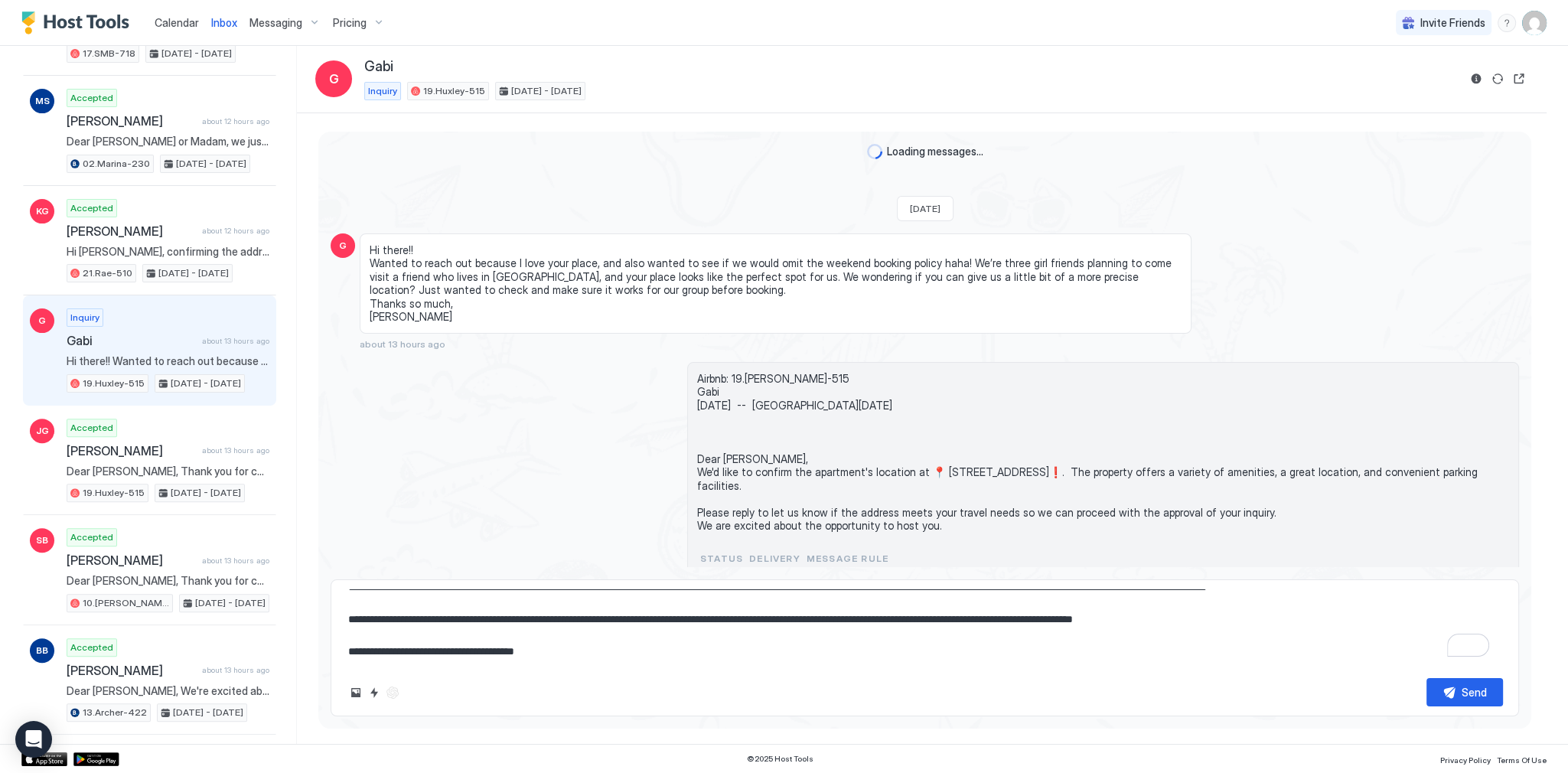
type textarea "*"
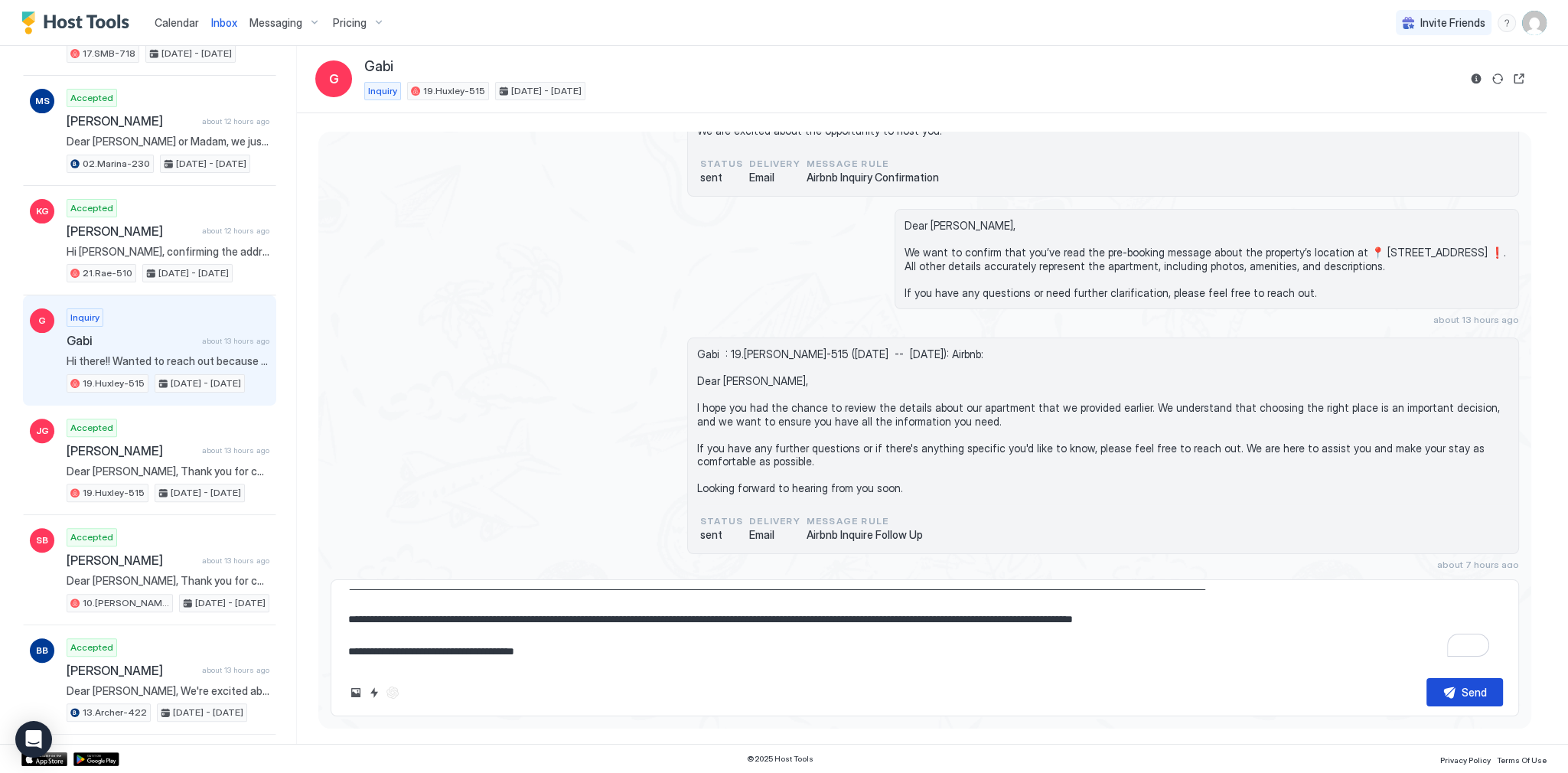
type textarea "**********"
click at [1446, 687] on button "Send" at bounding box center [1465, 692] width 77 height 28
type textarea "*"
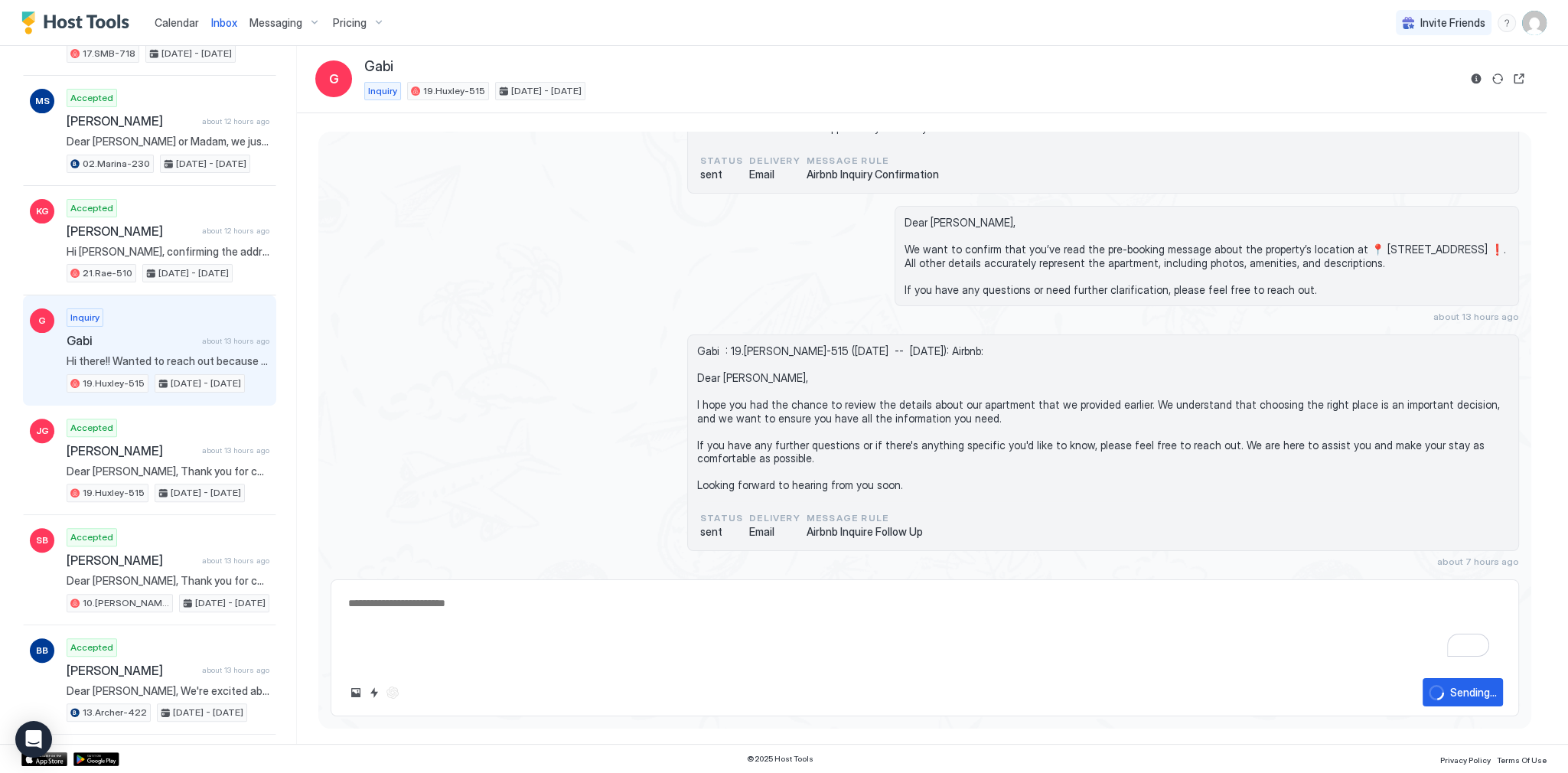
click at [766, 344] on span "Gabi : 19.Huxley-515 (Wed, October 22nd -- Mon, October 27th): Airbnb: Dear Gab…" at bounding box center [1103, 418] width 811 height 148
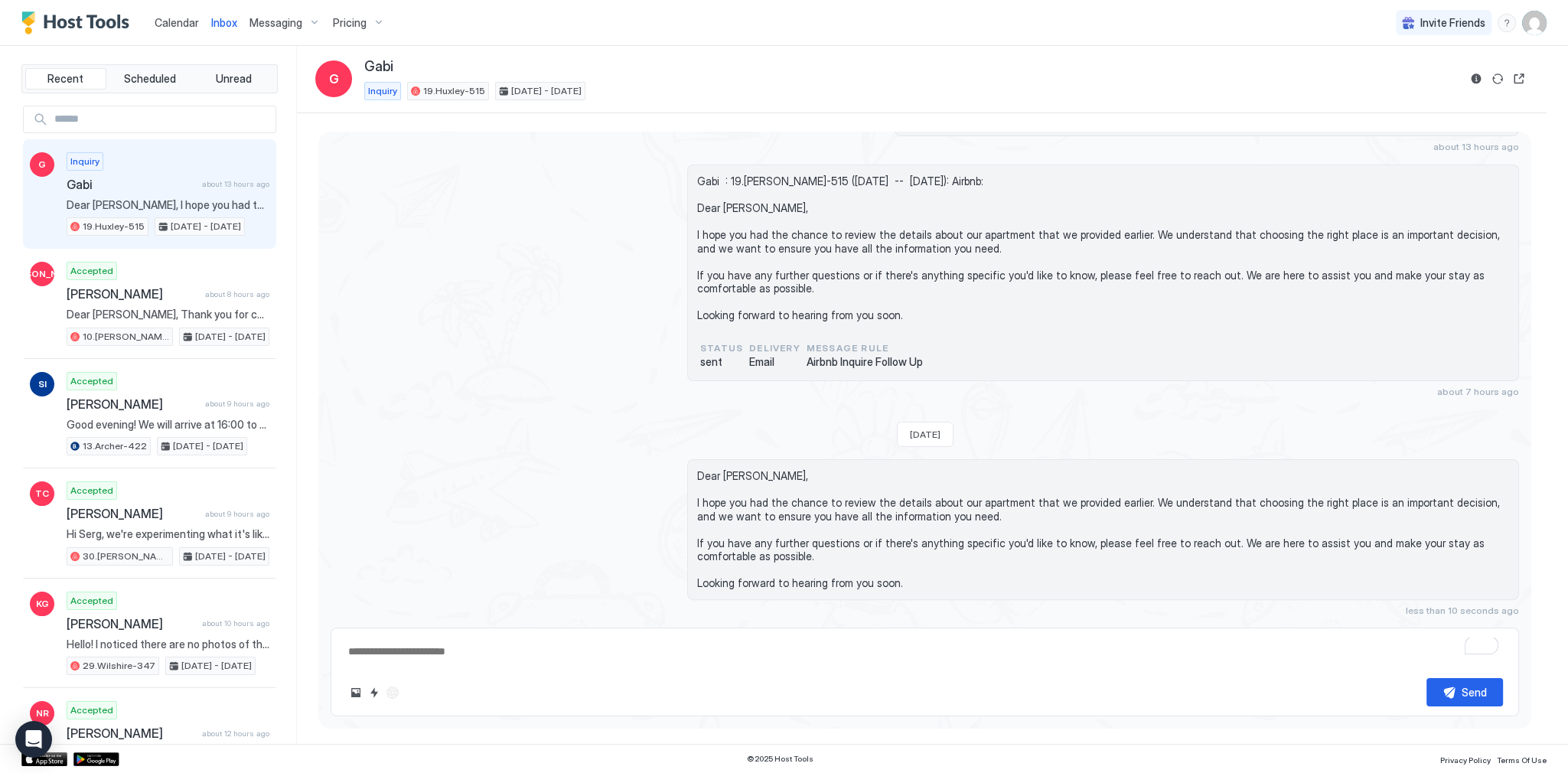
click at [517, 289] on div "Gabi : 19.Huxley-515 (Wed, October 22nd -- Mon, October 27th): Airbnb: Dear Gab…" at bounding box center [925, 281] width 1188 height 233
type textarea "*"
click at [191, 27] on span "Calendar" at bounding box center [176, 23] width 45 height 13
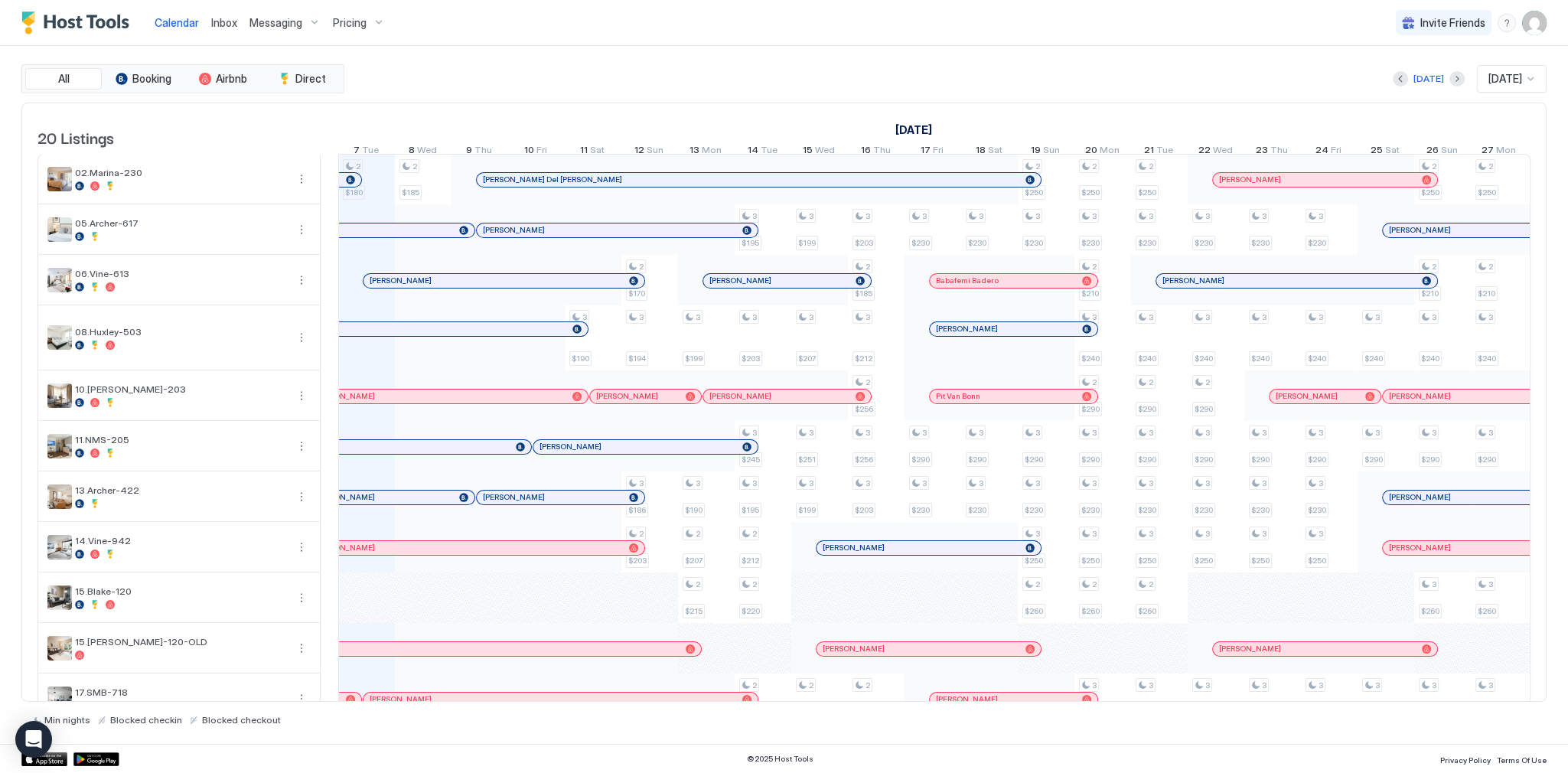
scroll to position [0, 850]
click at [860, 54] on div "All Booking Airbnb Direct [DATE] [DATE] 20 Listings [DATE] [DATE] [DATE] 22 Mon…" at bounding box center [783, 395] width 1525 height 698
click at [821, 57] on div "All Booking Airbnb Direct [DATE] [DATE] 20 Listings [DATE] [DATE] [DATE] 22 Mon…" at bounding box center [783, 395] width 1525 height 698
click at [848, 33] on div "Calendar Inbox Messaging Pricing Invite Friends SG" at bounding box center [784, 23] width 1568 height 46
